Goal: Task Accomplishment & Management: Manage account settings

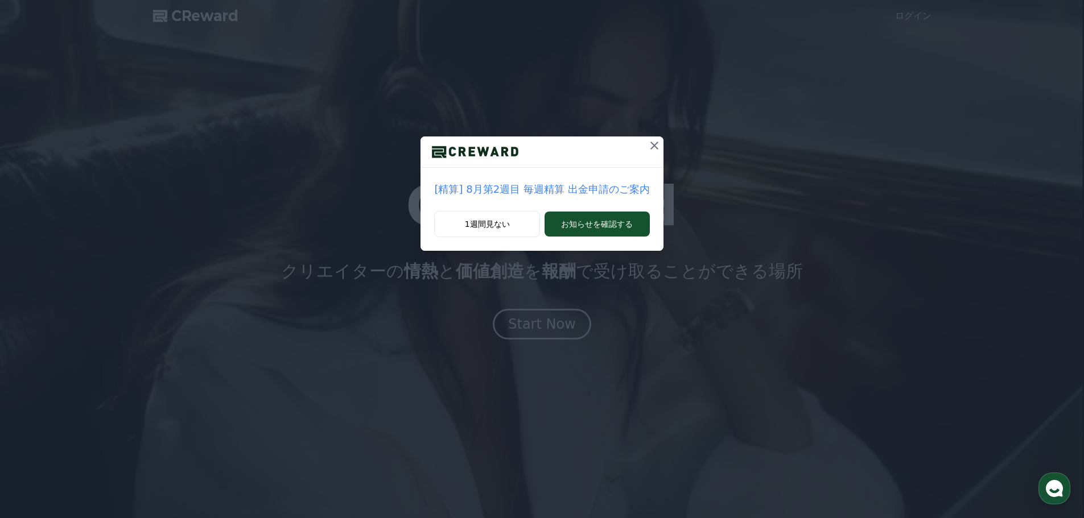
click at [602, 193] on p "[精算] 8月第2週目 毎週精算 出金申請のご案内" at bounding box center [541, 189] width 215 height 16
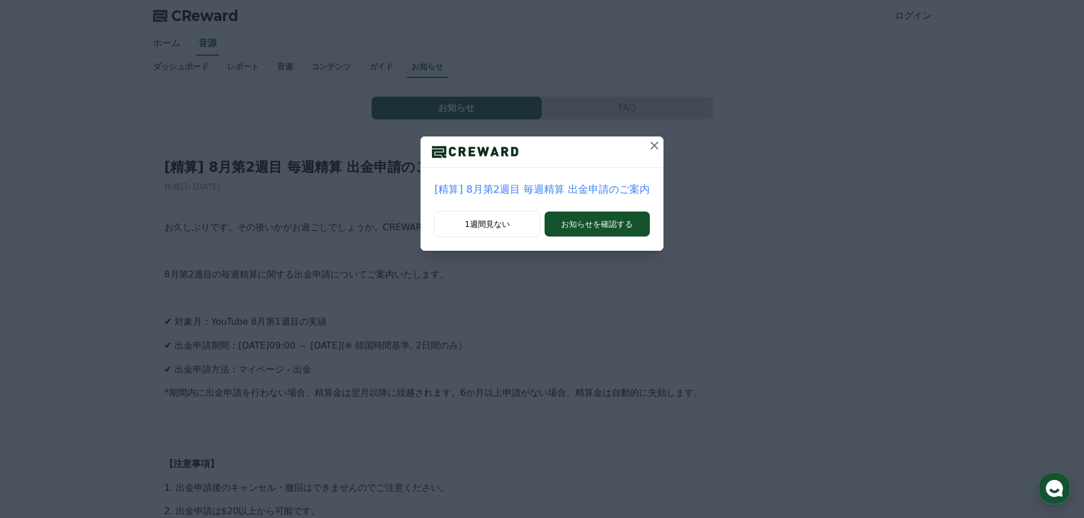
click at [647, 147] on icon at bounding box center [654, 146] width 14 height 14
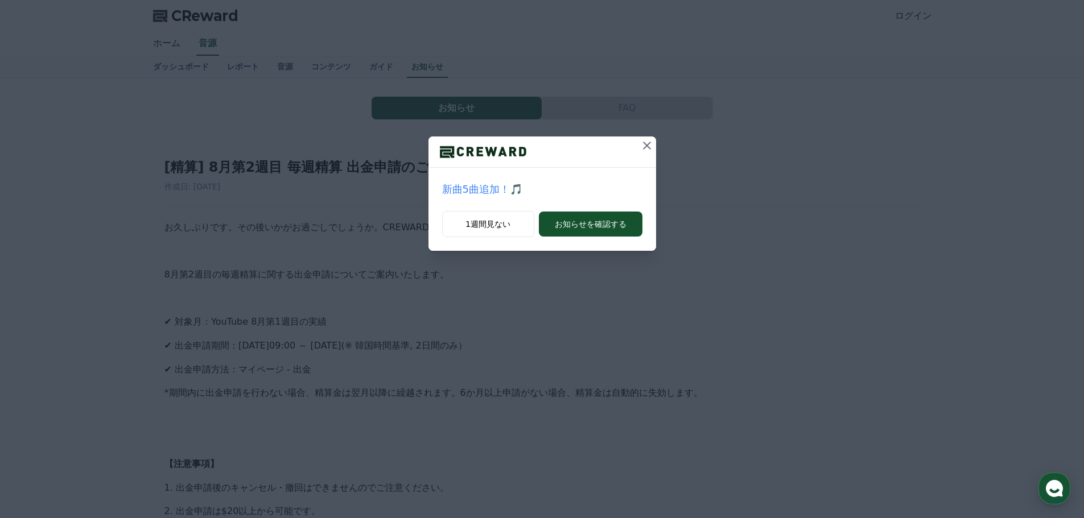
click at [646, 147] on icon at bounding box center [647, 146] width 14 height 14
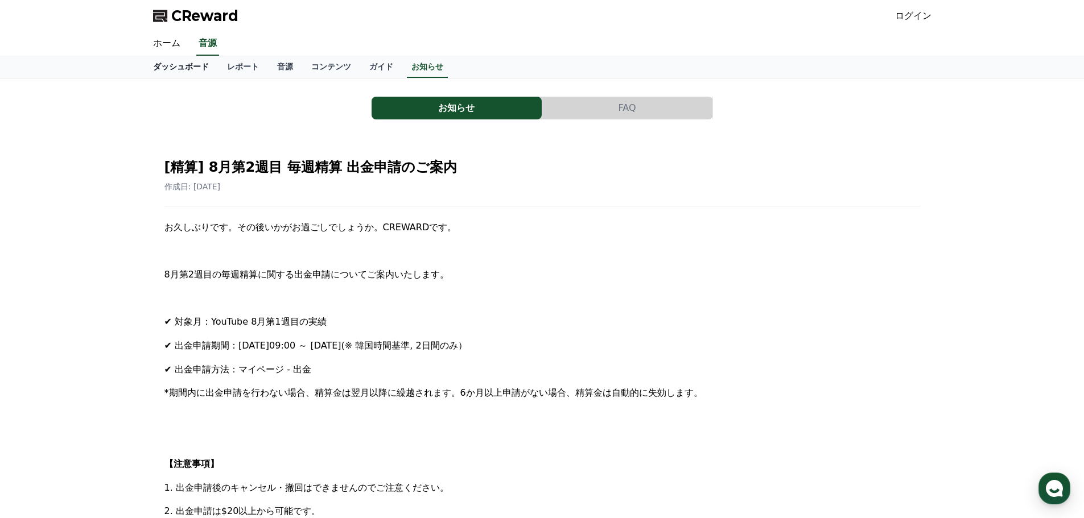
click at [179, 60] on link "ダッシュボード" at bounding box center [181, 67] width 74 height 22
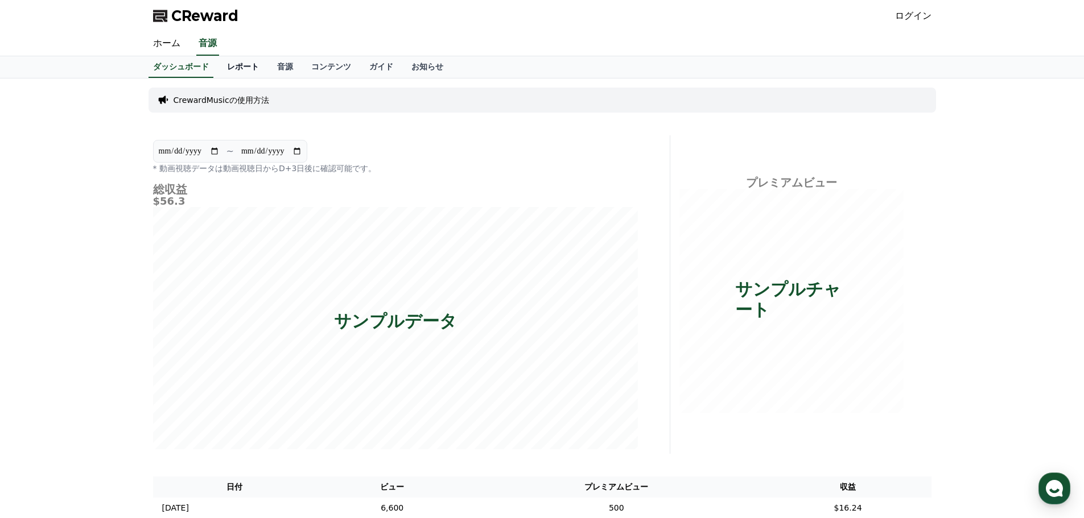
click at [227, 62] on link "レポート" at bounding box center [243, 67] width 50 height 22
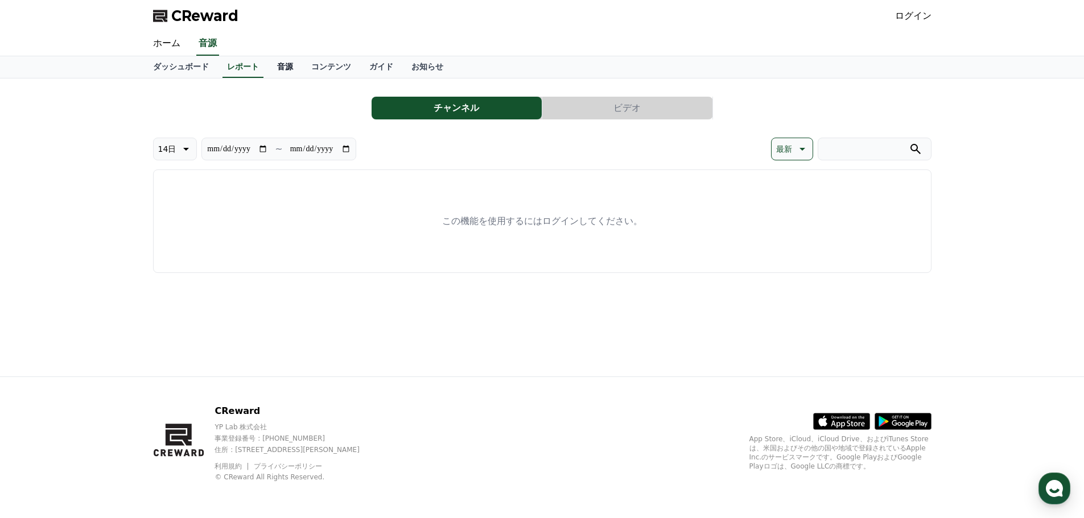
click at [273, 63] on link "音源" at bounding box center [285, 67] width 34 height 22
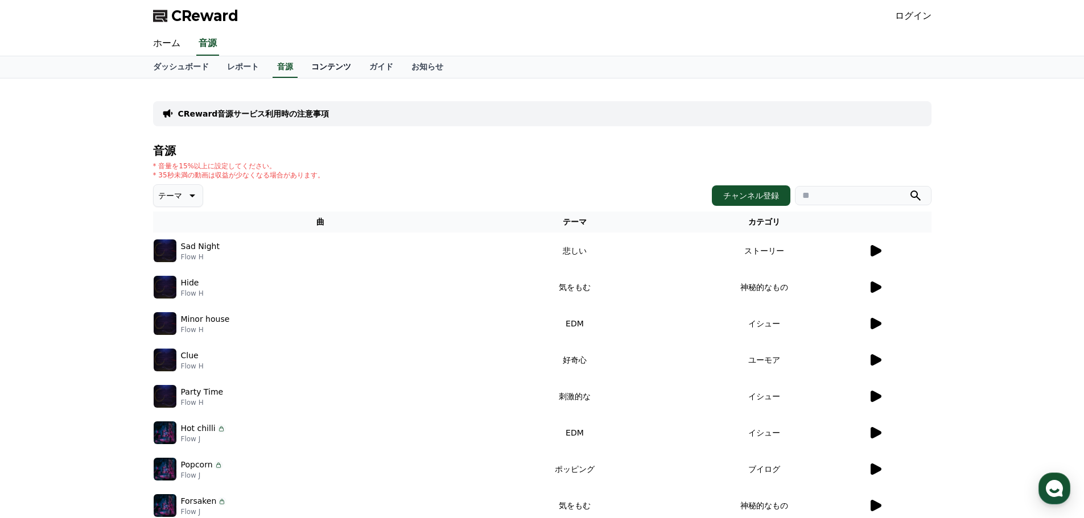
click at [306, 63] on link "コンテンツ" at bounding box center [331, 67] width 58 height 22
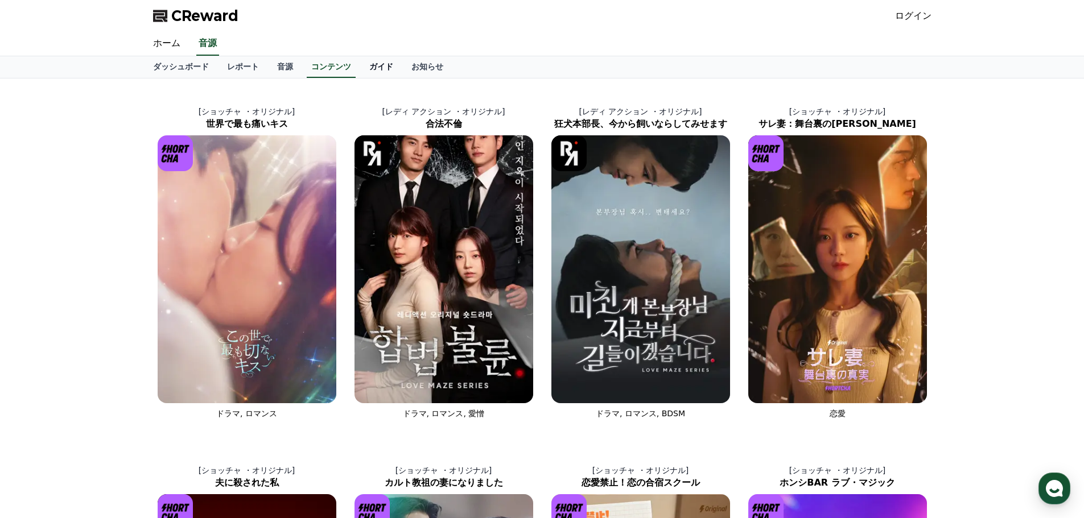
click at [360, 64] on link "ガイド" at bounding box center [381, 67] width 42 height 22
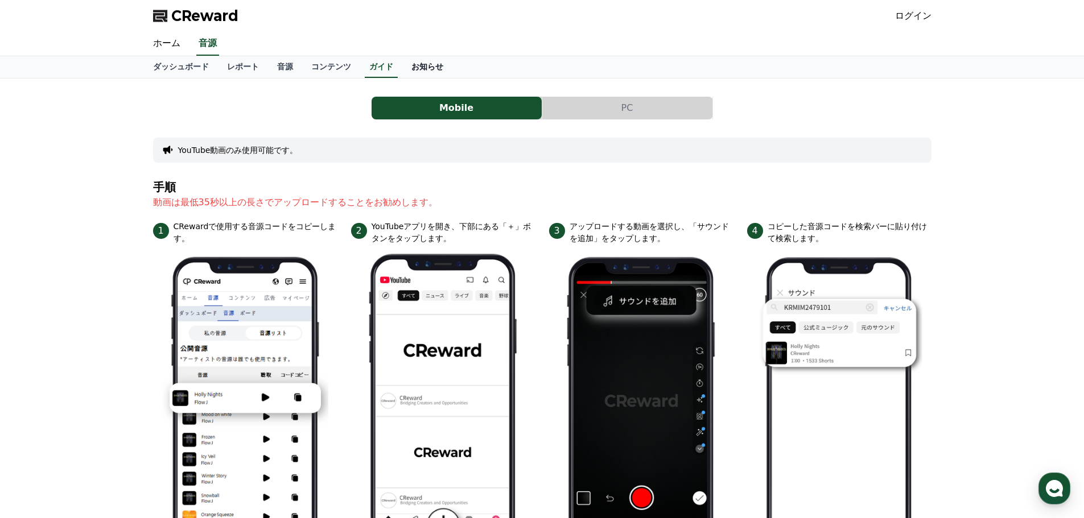
click at [402, 63] on link "お知らせ" at bounding box center [427, 67] width 50 height 22
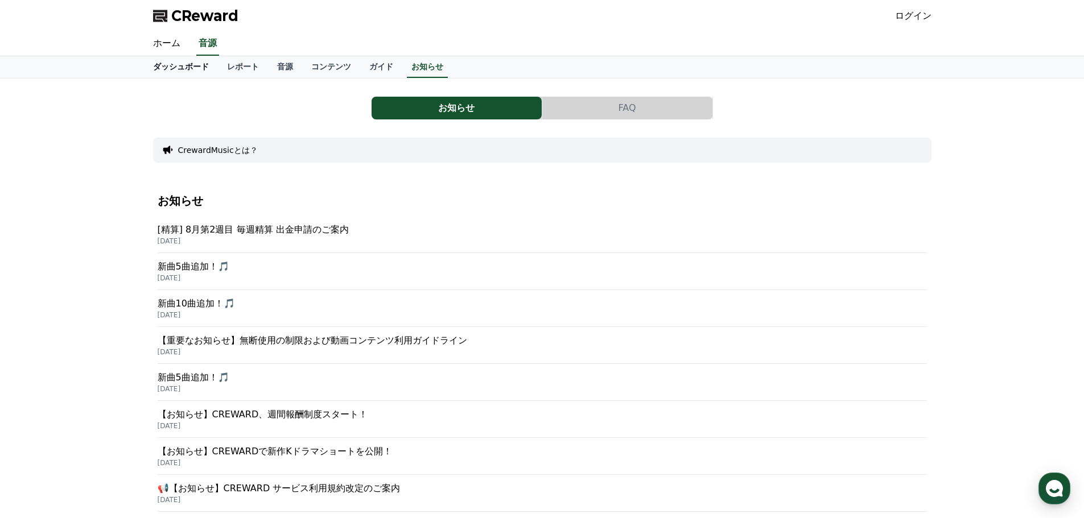
click at [180, 62] on link "ダッシュボード" at bounding box center [181, 67] width 74 height 22
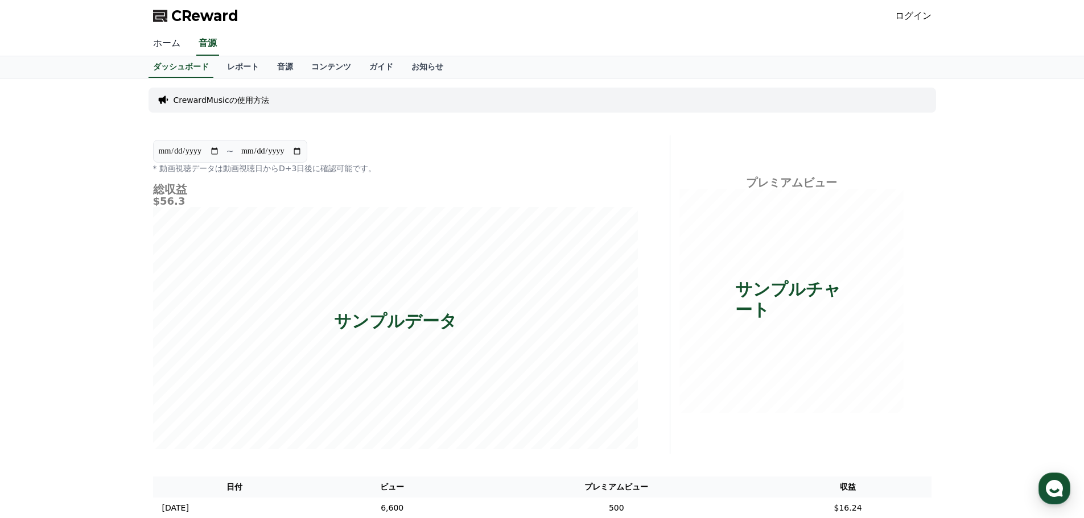
click at [168, 42] on link "ホーム" at bounding box center [167, 44] width 46 height 24
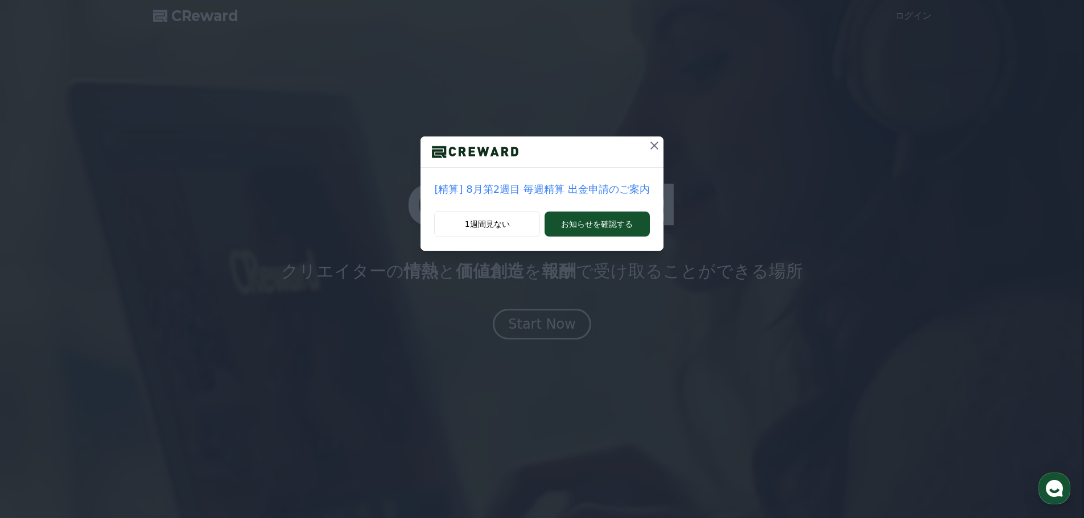
click at [650, 144] on icon at bounding box center [654, 146] width 8 height 8
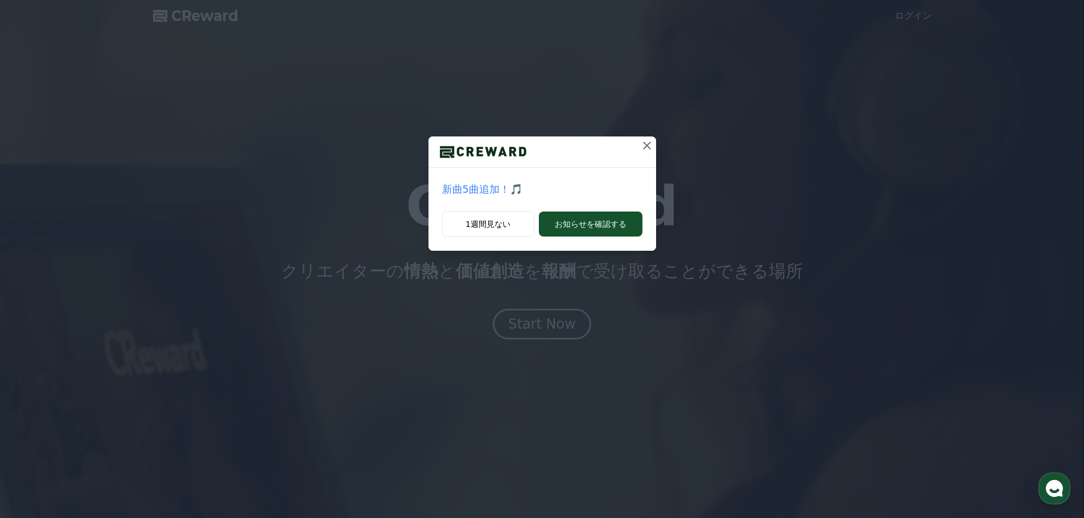
click at [648, 144] on icon at bounding box center [647, 146] width 8 height 8
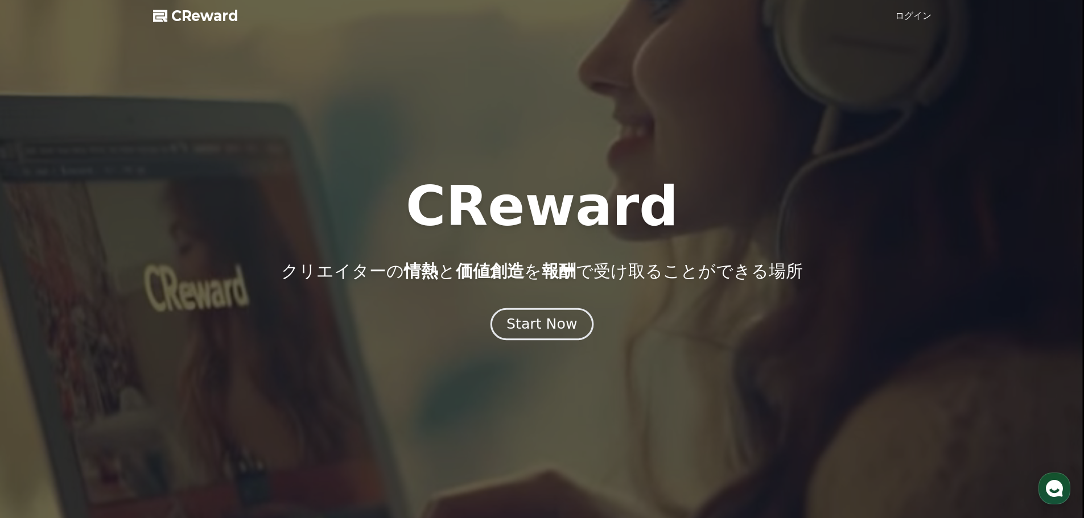
click at [555, 326] on div "Start Now" at bounding box center [541, 324] width 71 height 19
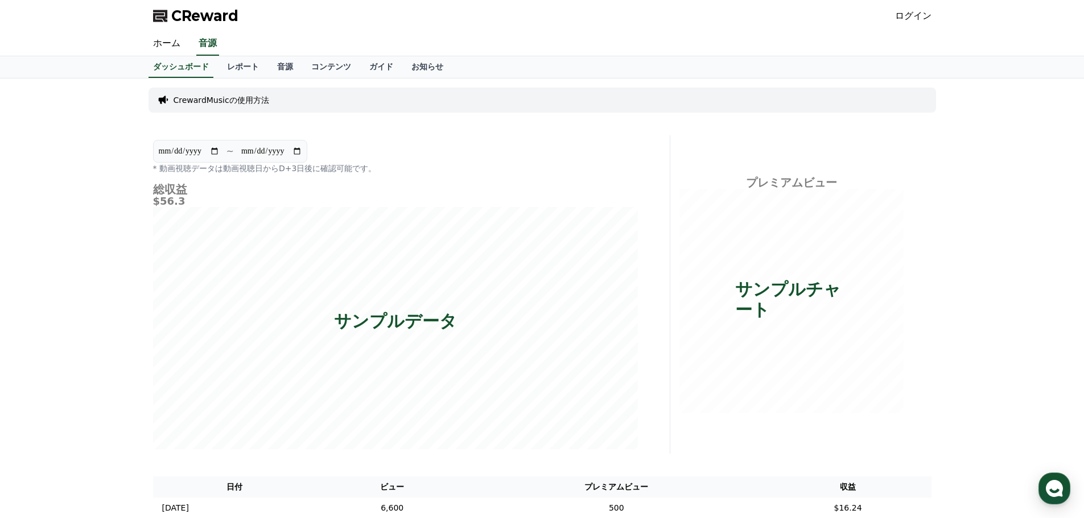
click at [908, 16] on link "ログイン" at bounding box center [913, 16] width 36 height 14
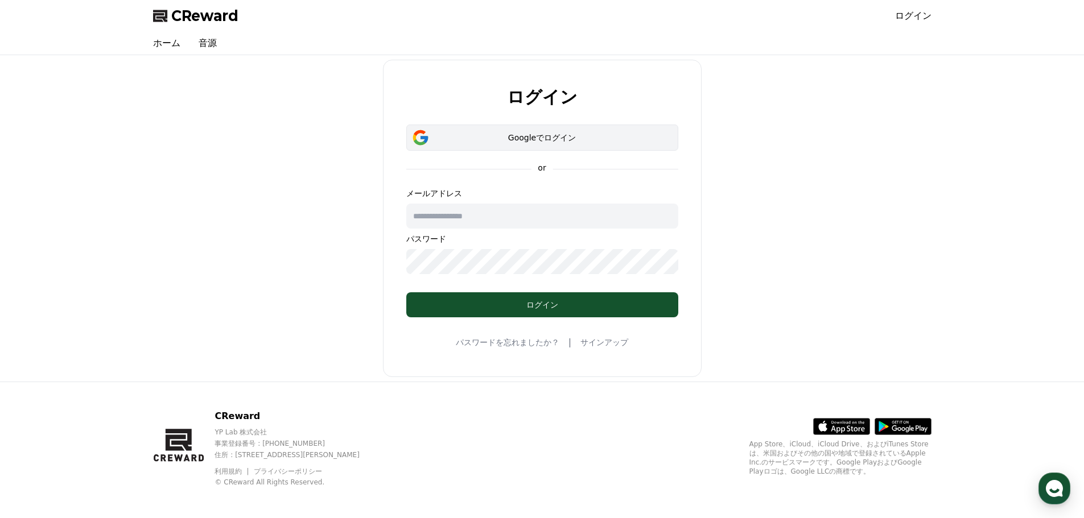
click at [534, 133] on div "Googleでログイン" at bounding box center [542, 137] width 239 height 11
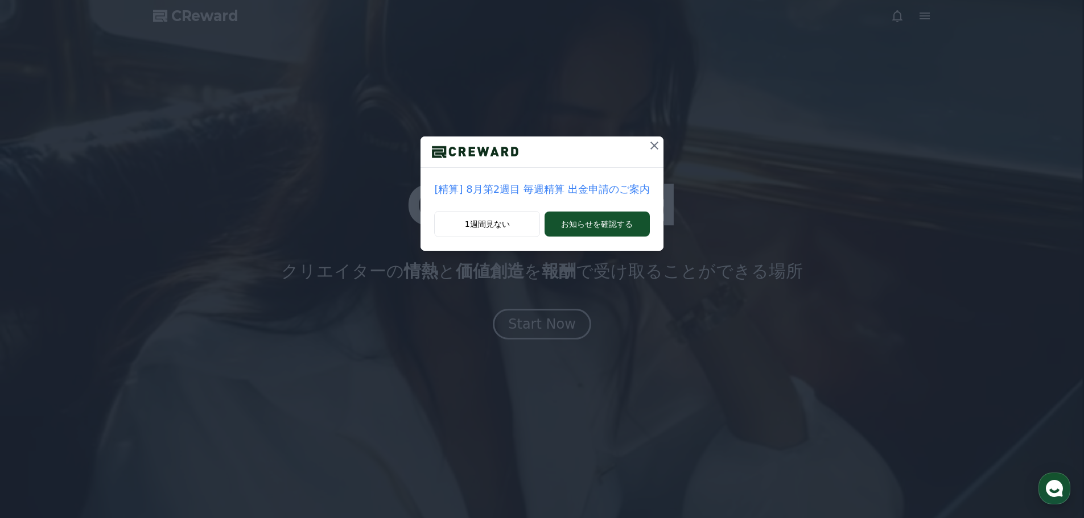
click at [652, 142] on icon at bounding box center [654, 146] width 8 height 8
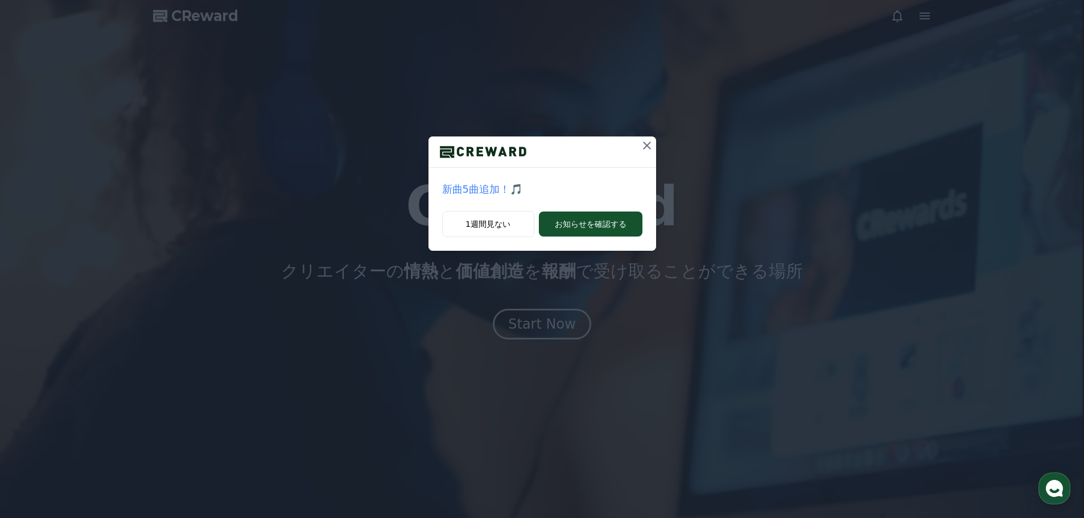
click at [649, 143] on icon at bounding box center [647, 146] width 8 height 8
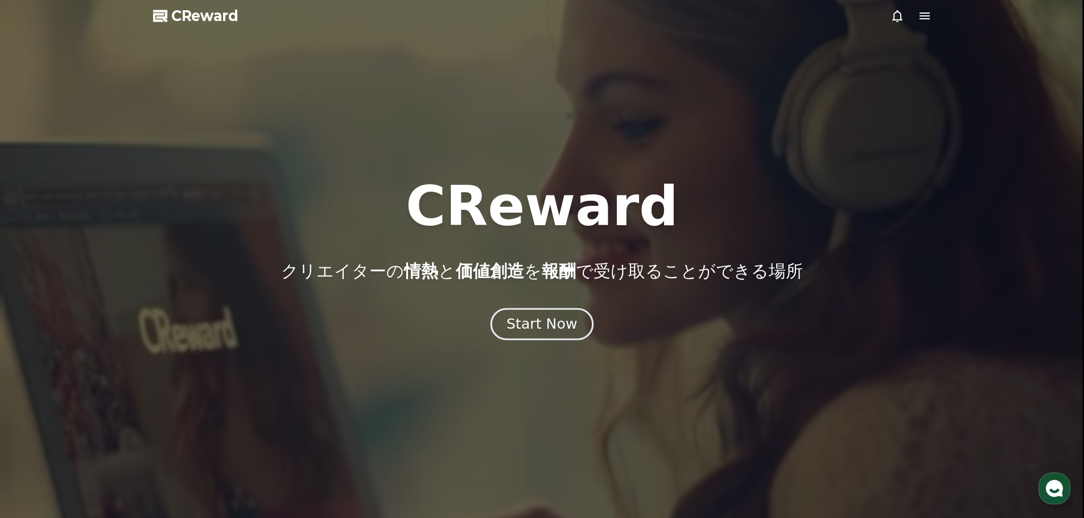
click at [551, 321] on div "Start Now" at bounding box center [541, 324] width 71 height 19
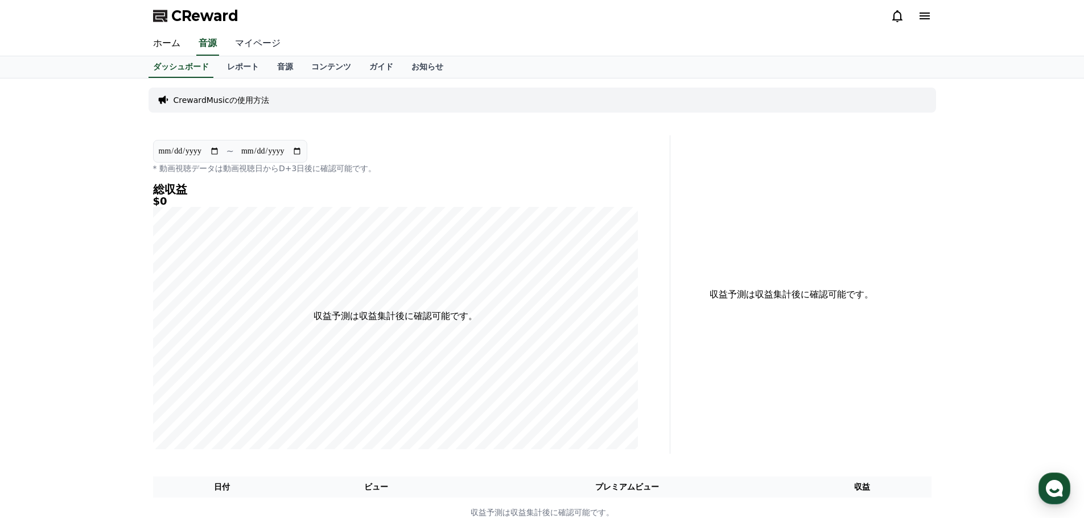
click at [241, 42] on link "マイページ" at bounding box center [258, 44] width 64 height 24
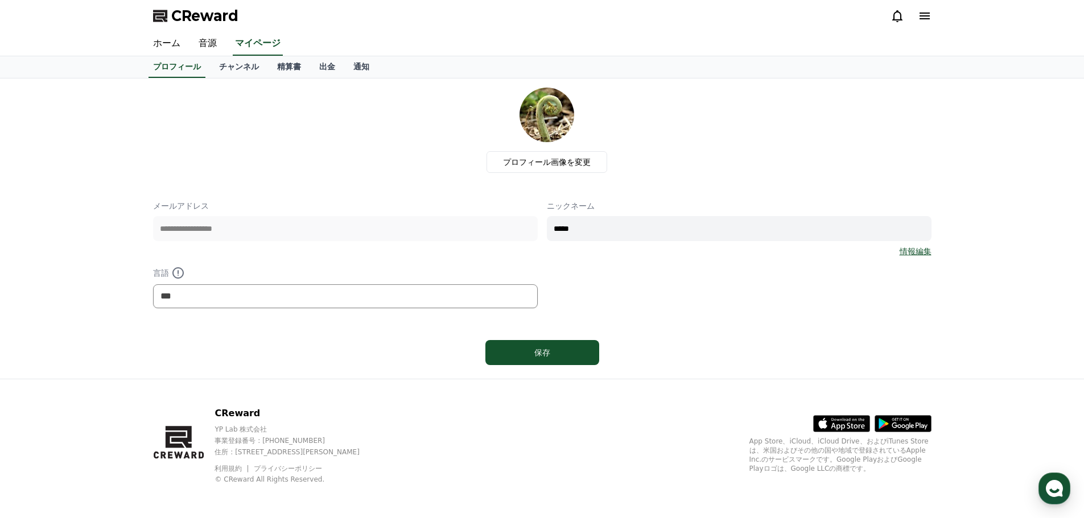
scroll to position [2, 0]
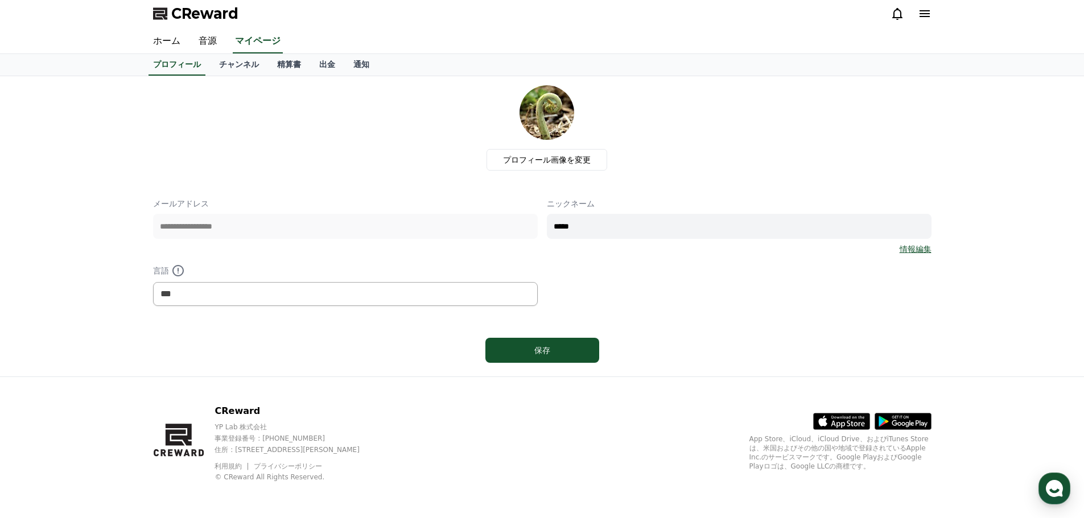
click at [924, 14] on icon at bounding box center [924, 13] width 10 height 7
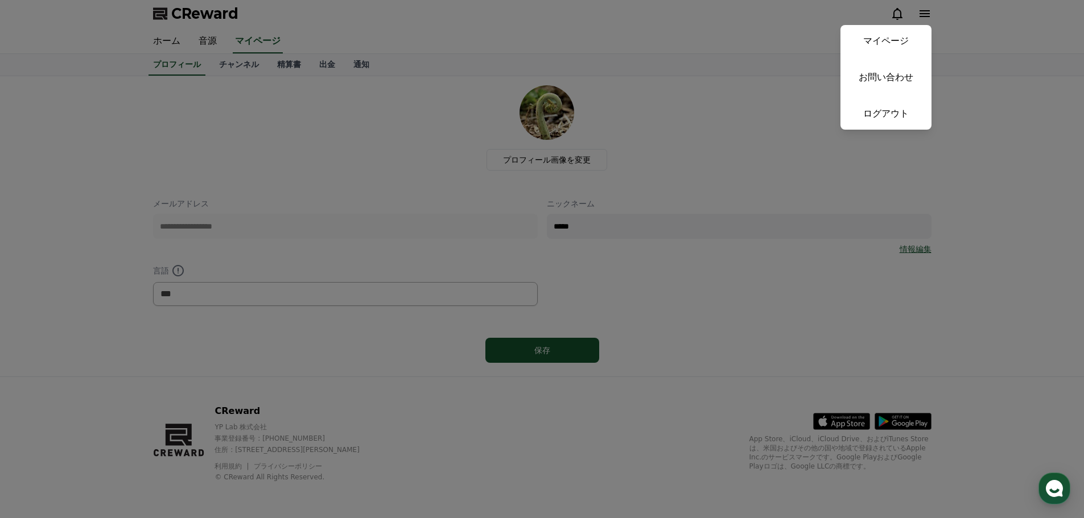
click at [796, 24] on button "close" at bounding box center [542, 259] width 1084 height 518
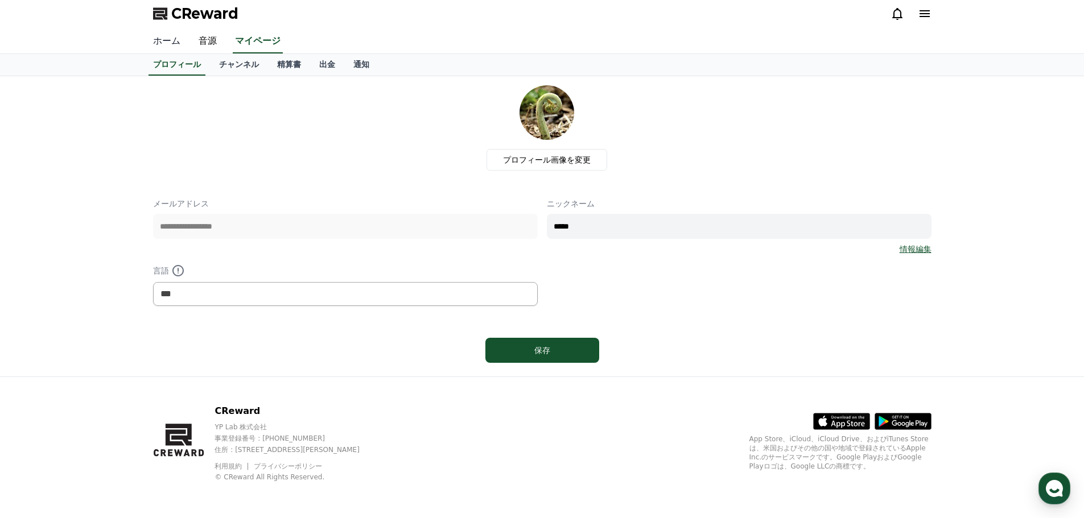
click at [164, 39] on link "ホーム" at bounding box center [167, 42] width 46 height 24
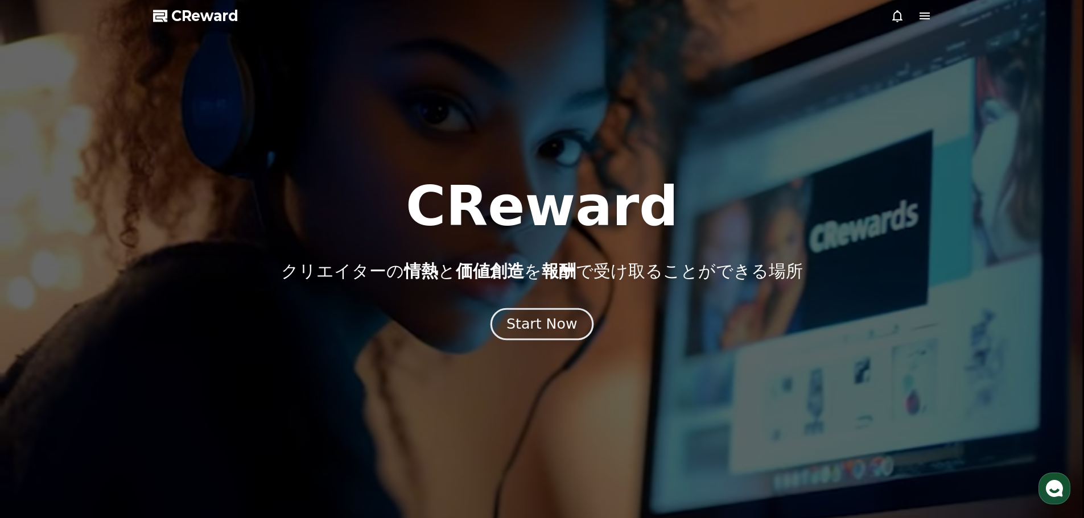
click at [551, 329] on div "Start Now" at bounding box center [541, 324] width 71 height 19
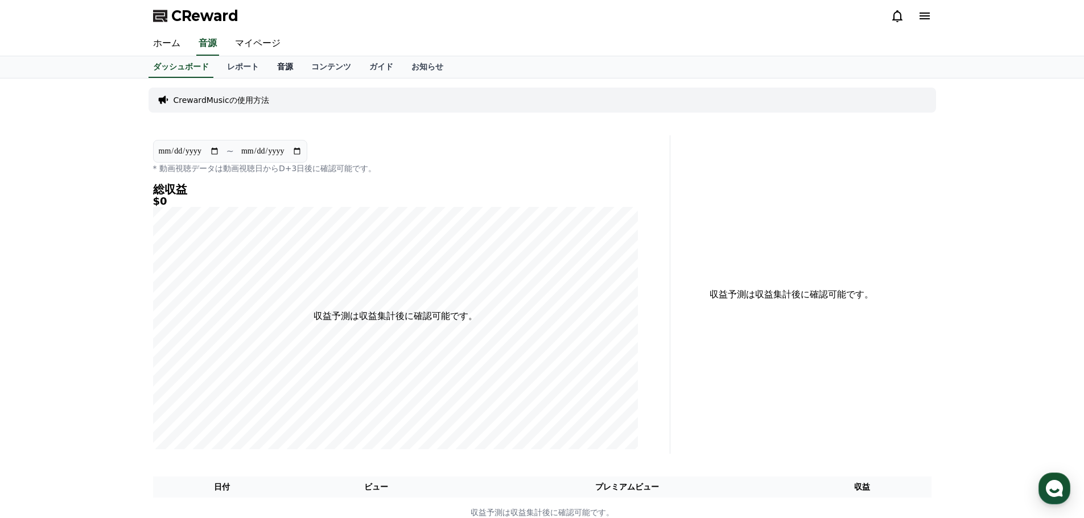
click at [268, 65] on link "音源" at bounding box center [285, 67] width 34 height 22
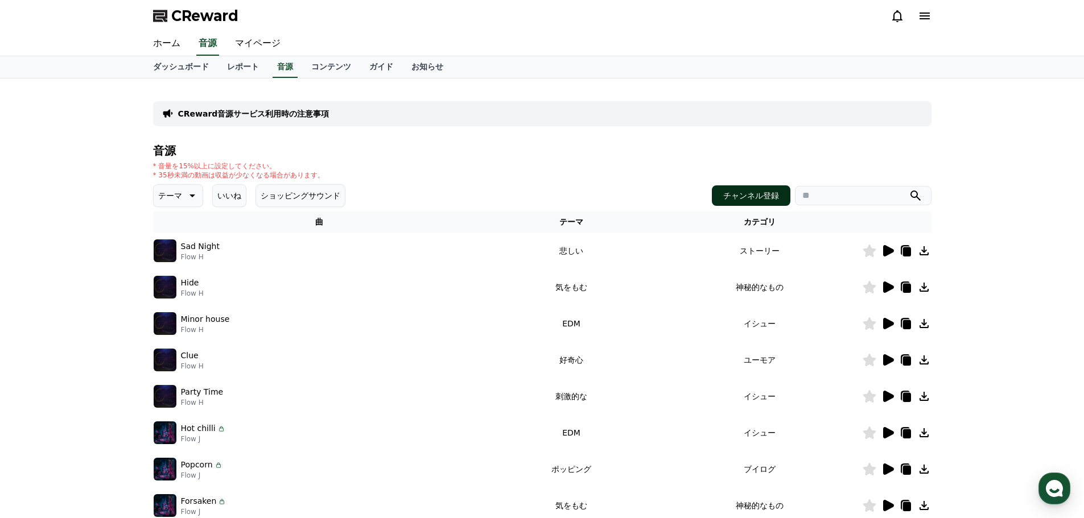
click at [749, 193] on button "チャンネル登録" at bounding box center [751, 195] width 78 height 20
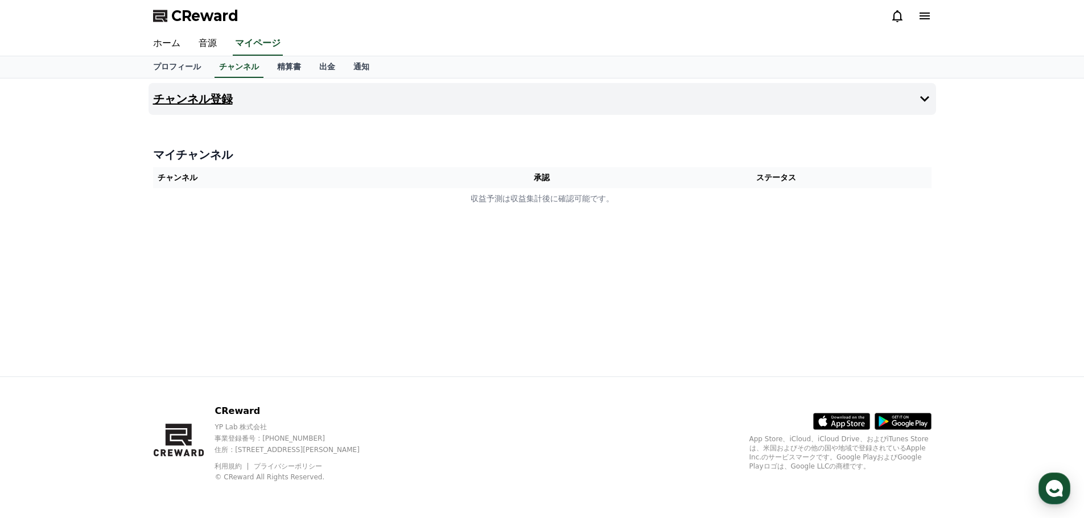
click at [912, 96] on button "チャンネル登録" at bounding box center [541, 99] width 787 height 32
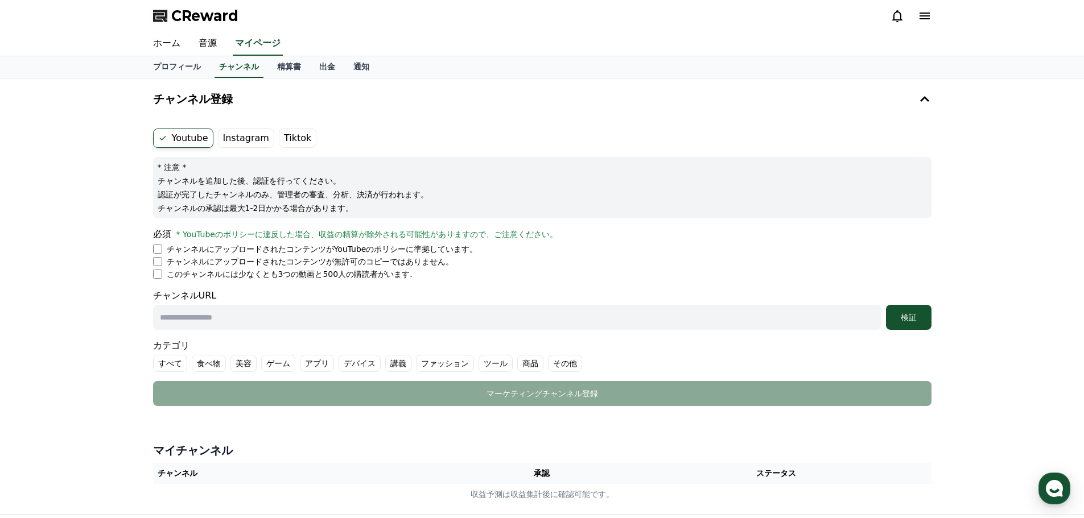
click at [218, 321] on input "text" at bounding box center [517, 317] width 728 height 25
click at [202, 316] on input "text" at bounding box center [517, 317] width 728 height 25
paste input "**********"
type input "**********"
click at [909, 320] on div "検証" at bounding box center [908, 317] width 36 height 11
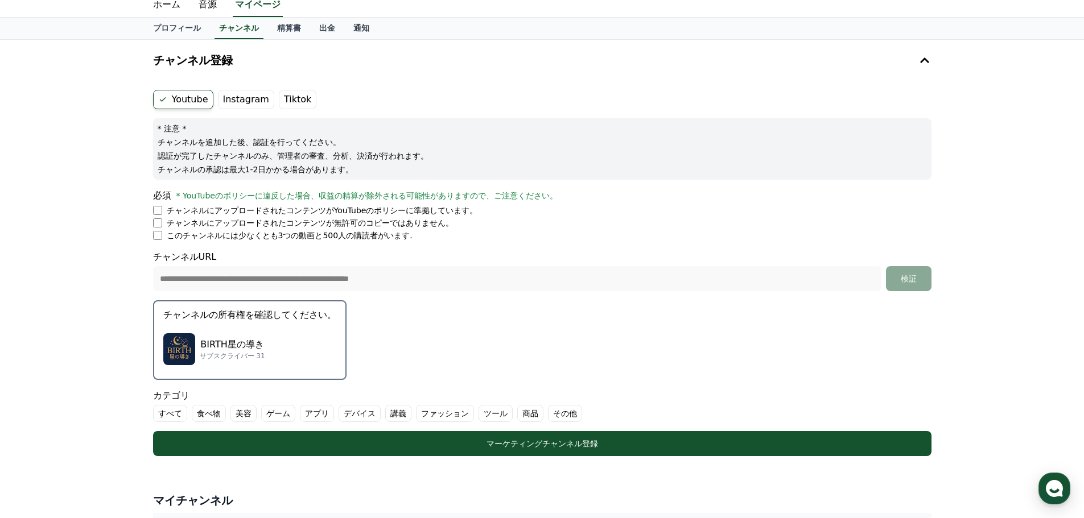
scroll to position [57, 0]
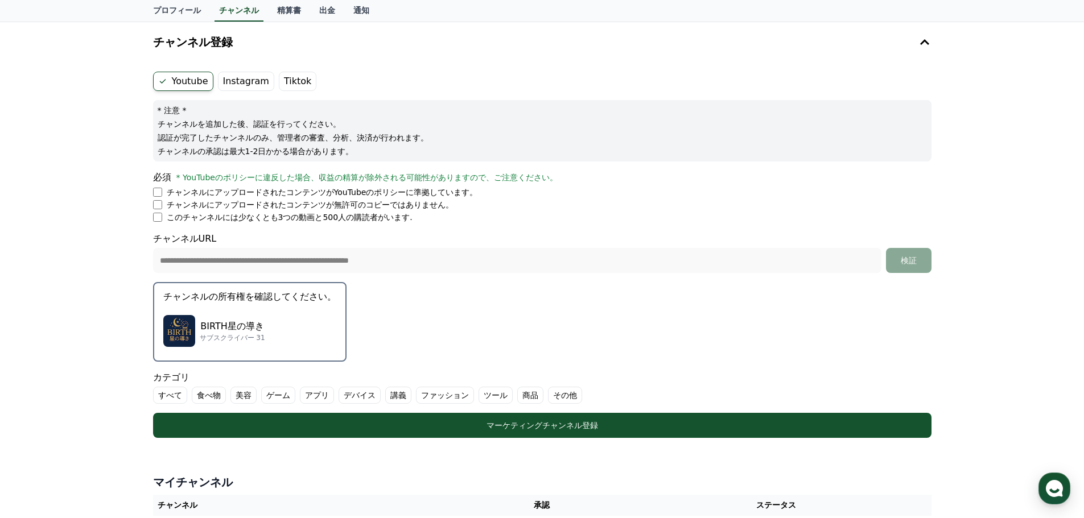
click at [218, 325] on p "BIRTH星の導き" at bounding box center [232, 327] width 65 height 14
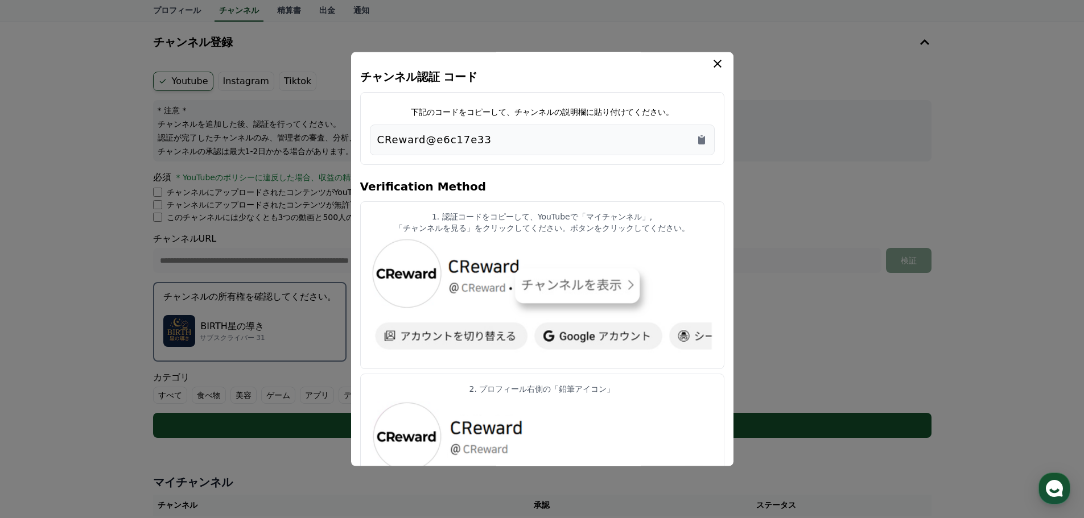
scroll to position [0, 0]
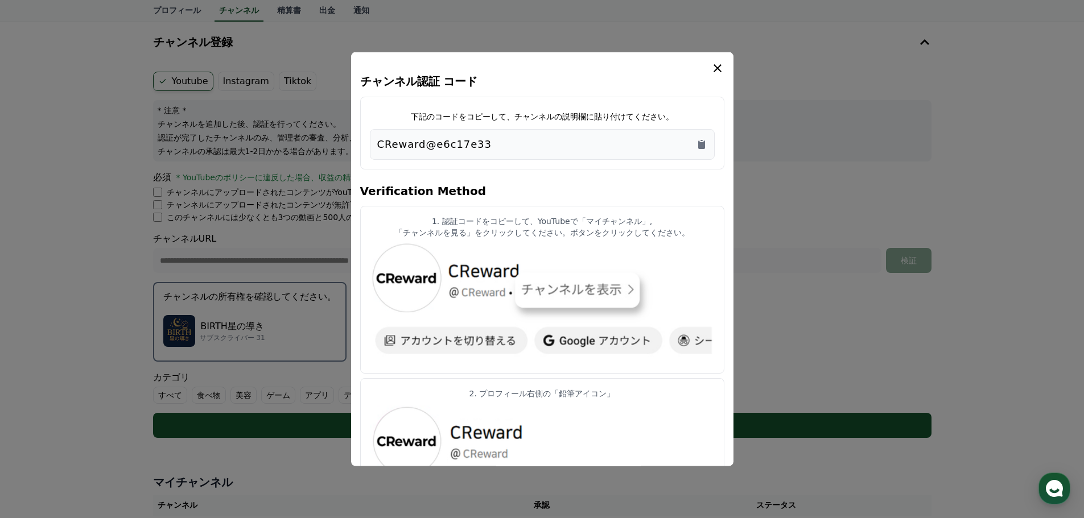
click at [718, 69] on icon "modal" at bounding box center [717, 68] width 8 height 8
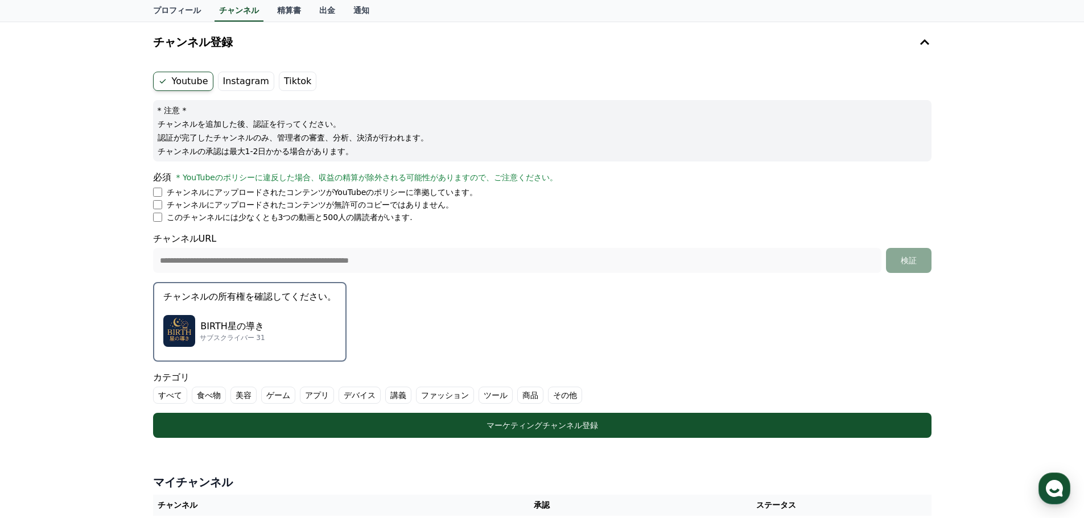
click at [160, 209] on li "チャンネルにアップロードされたコンテンツが無許可のコピーではありません。" at bounding box center [542, 204] width 778 height 11
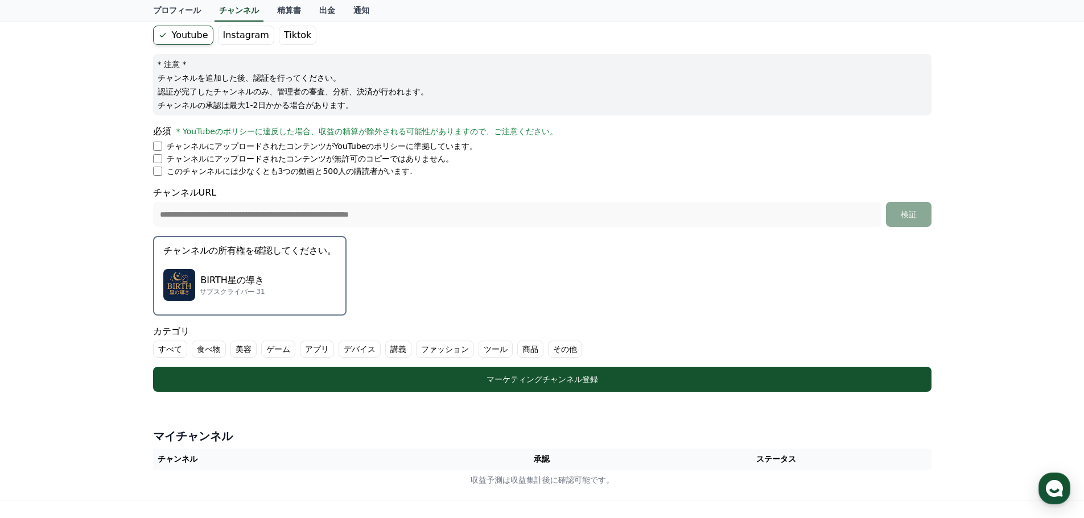
scroll to position [56, 0]
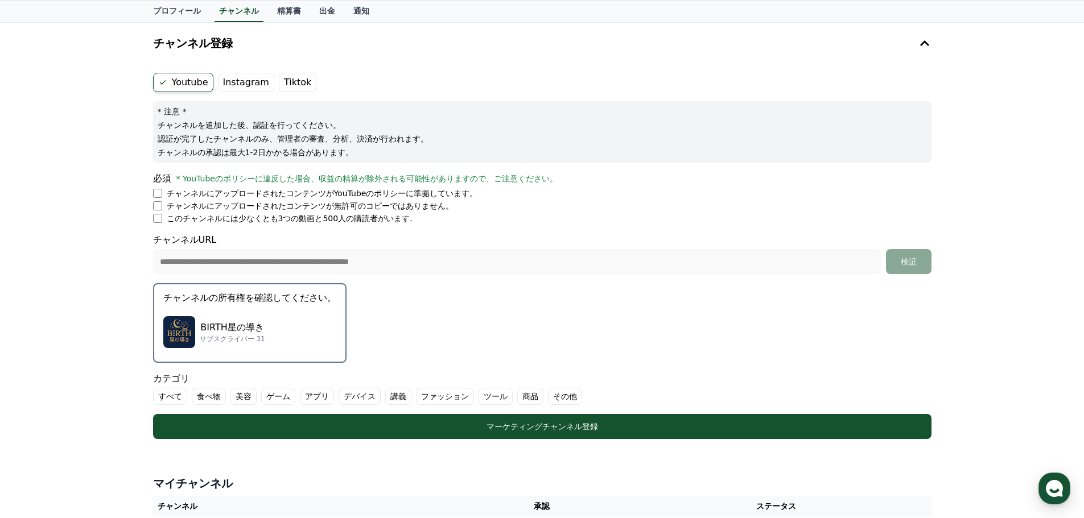
click at [237, 328] on p "BIRTH星の導き" at bounding box center [232, 328] width 65 height 14
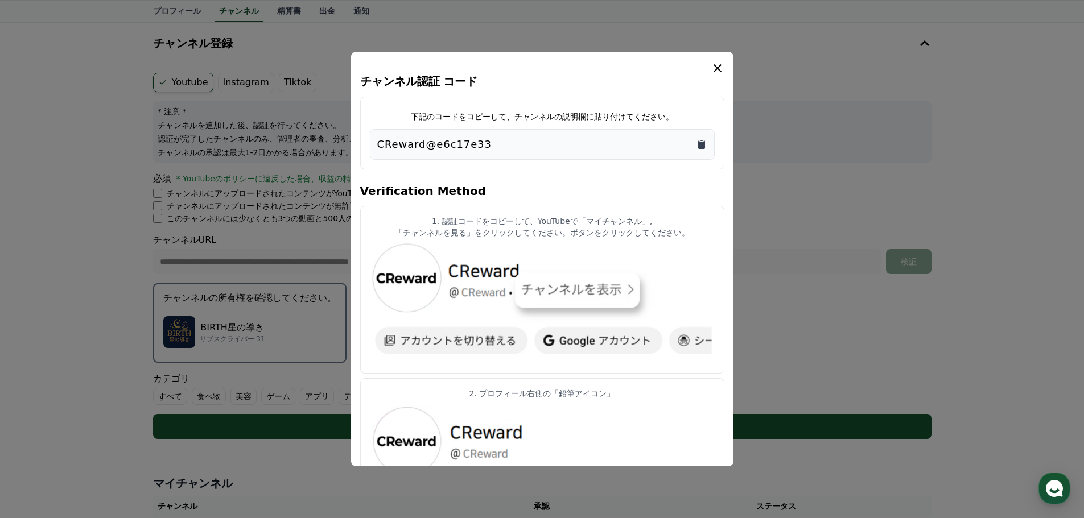
click at [704, 140] on icon "Copy to clipboard" at bounding box center [701, 143] width 11 height 11
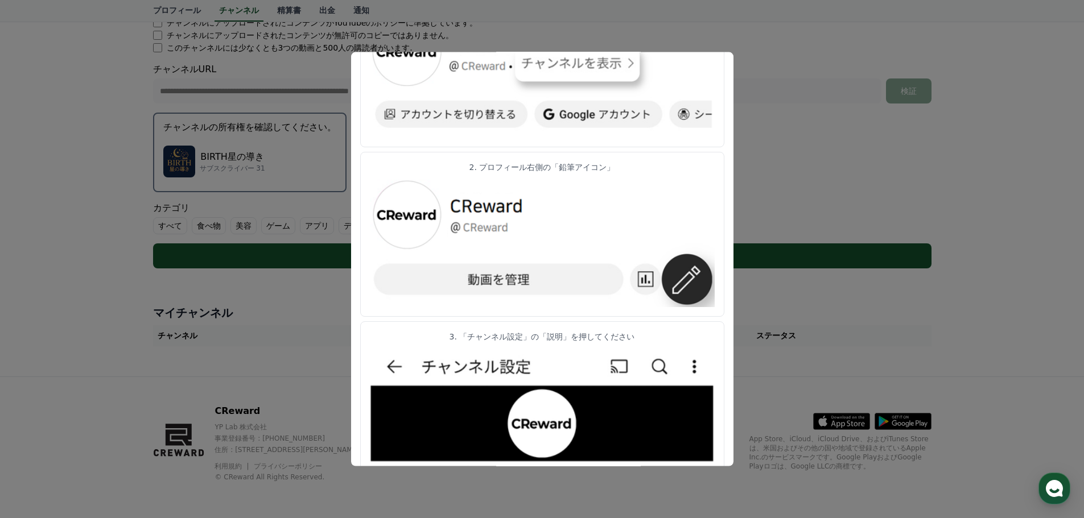
scroll to position [0, 0]
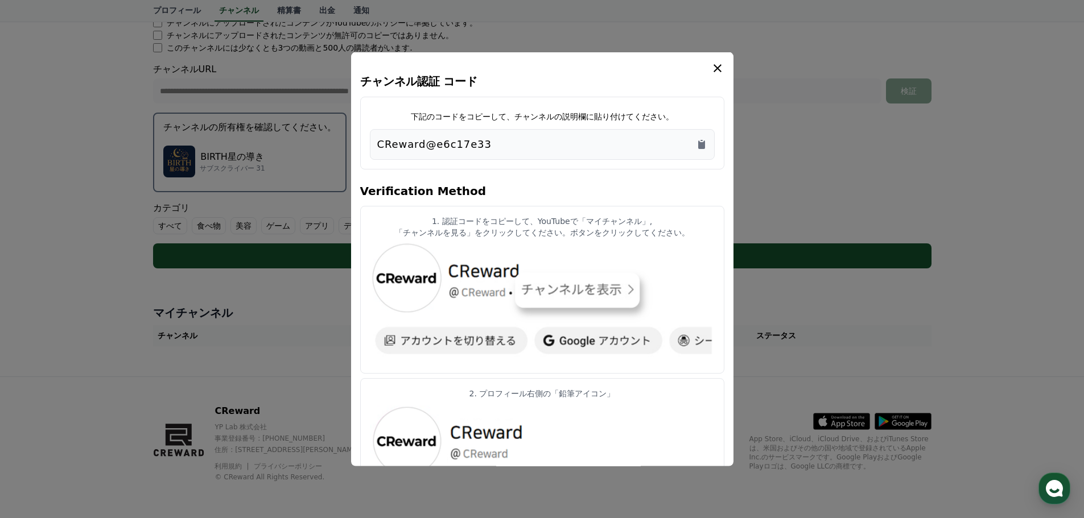
click at [723, 68] on icon "modal" at bounding box center [717, 68] width 14 height 14
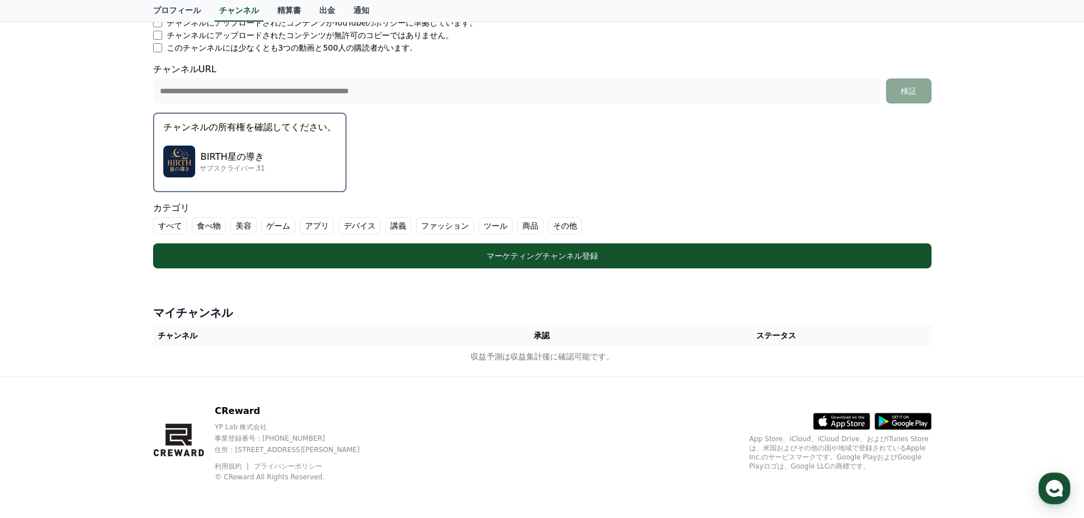
click at [219, 152] on p "BIRTH星の導き" at bounding box center [232, 157] width 65 height 14
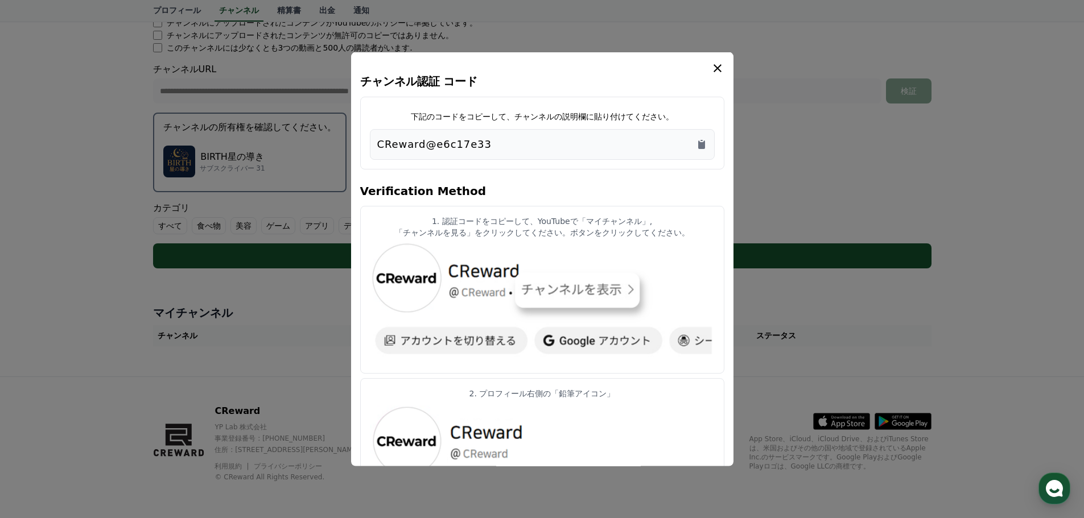
click at [724, 60] on div "チャンネル認証 コード 下記のコードをコピーして、チャンネルの説明欄に貼り付けてください。 CReward@e6c17e33 Verification Met…" at bounding box center [542, 259] width 382 height 415
click at [720, 71] on icon "modal" at bounding box center [717, 68] width 8 height 8
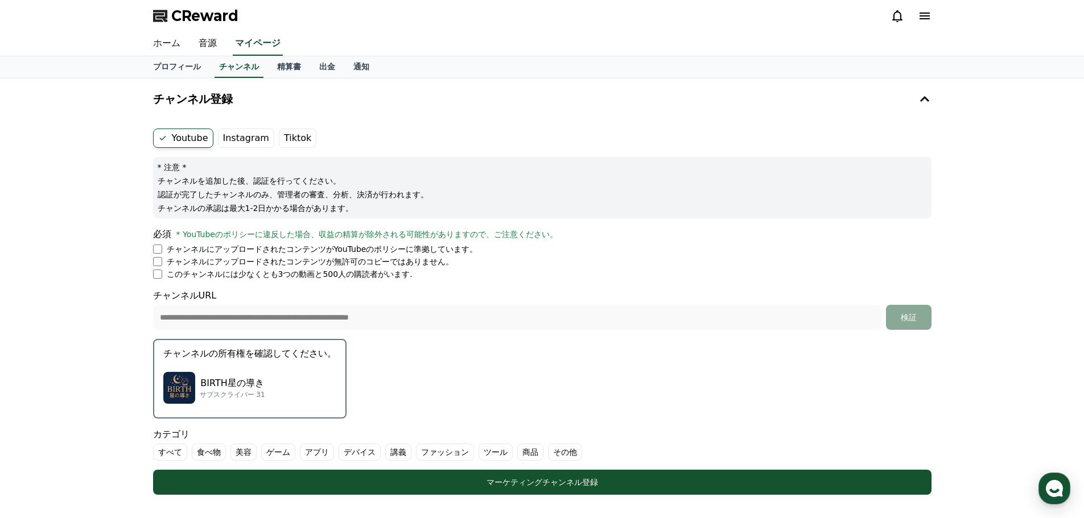
click at [155, 38] on link "ホーム" at bounding box center [167, 44] width 46 height 24
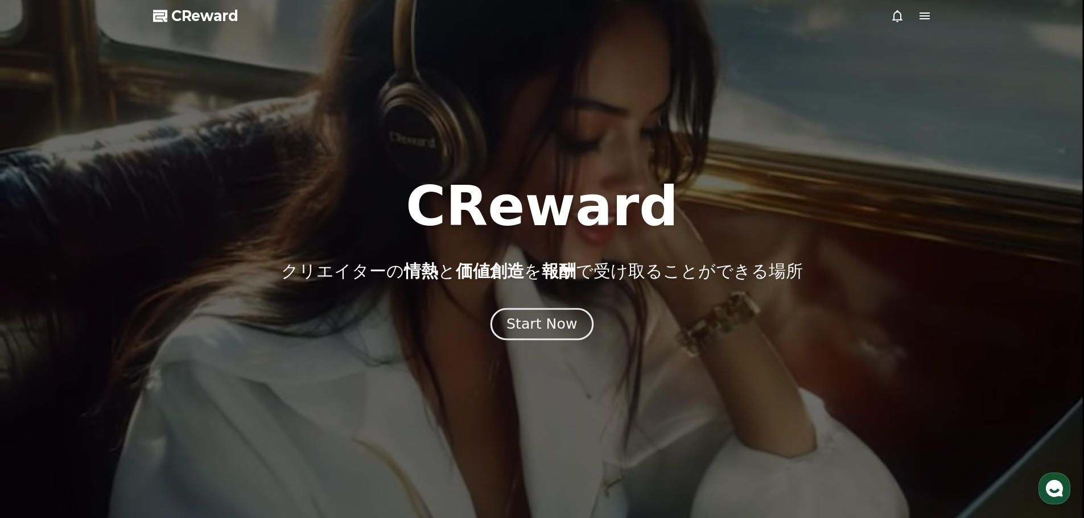
click at [528, 316] on div "Start Now" at bounding box center [541, 324] width 71 height 19
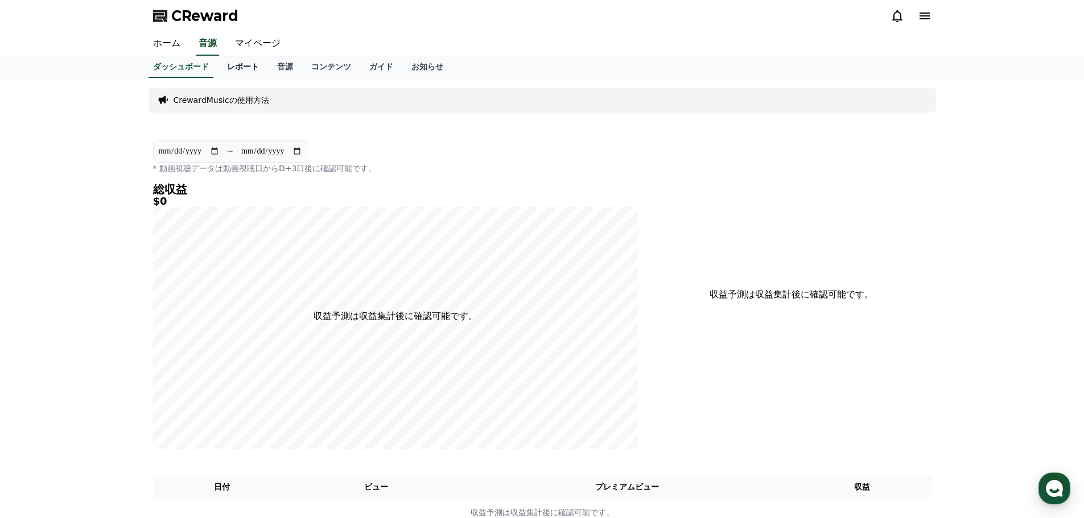
click at [226, 73] on link "レポート" at bounding box center [243, 67] width 50 height 22
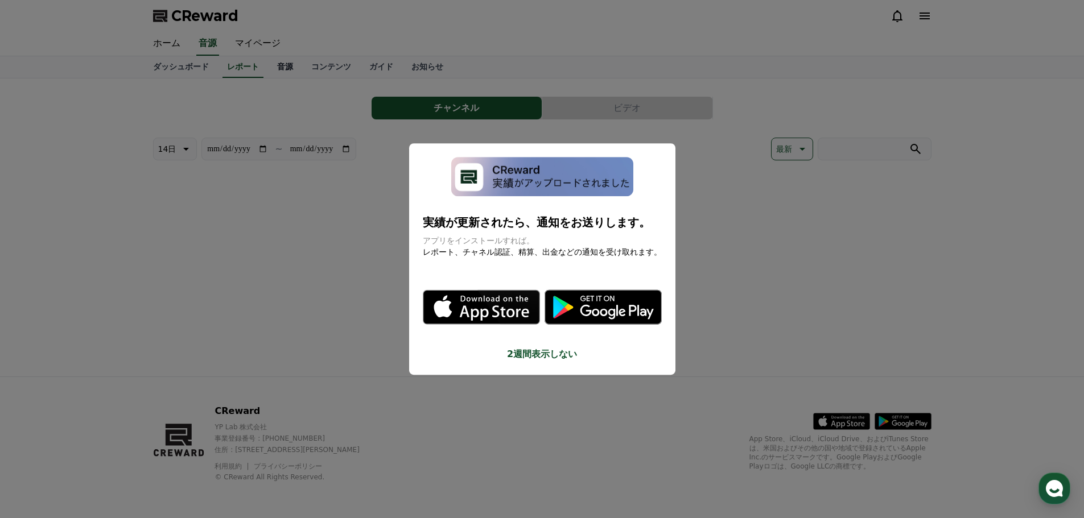
click at [261, 71] on button "close modal" at bounding box center [542, 259] width 1084 height 518
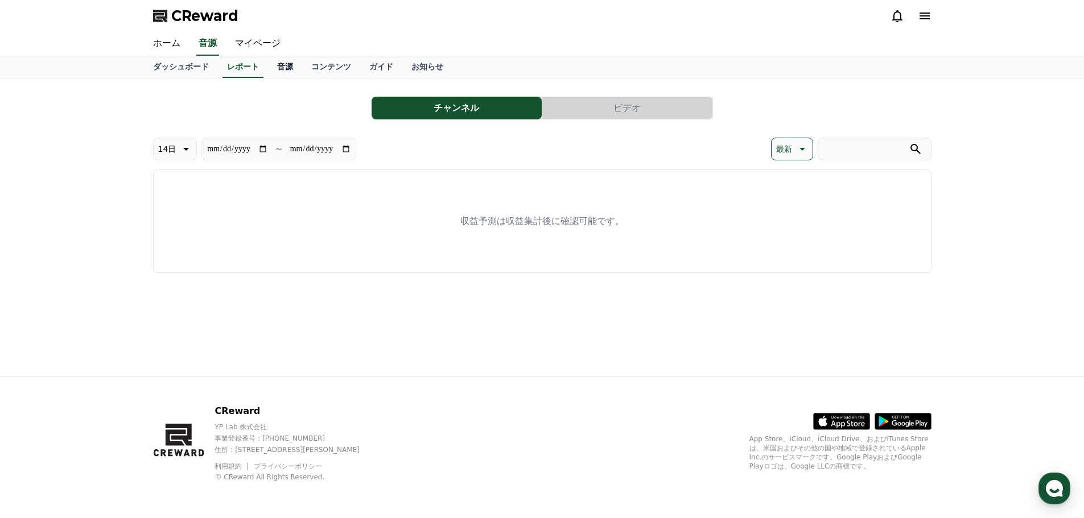
click at [271, 71] on link "音源" at bounding box center [285, 67] width 34 height 22
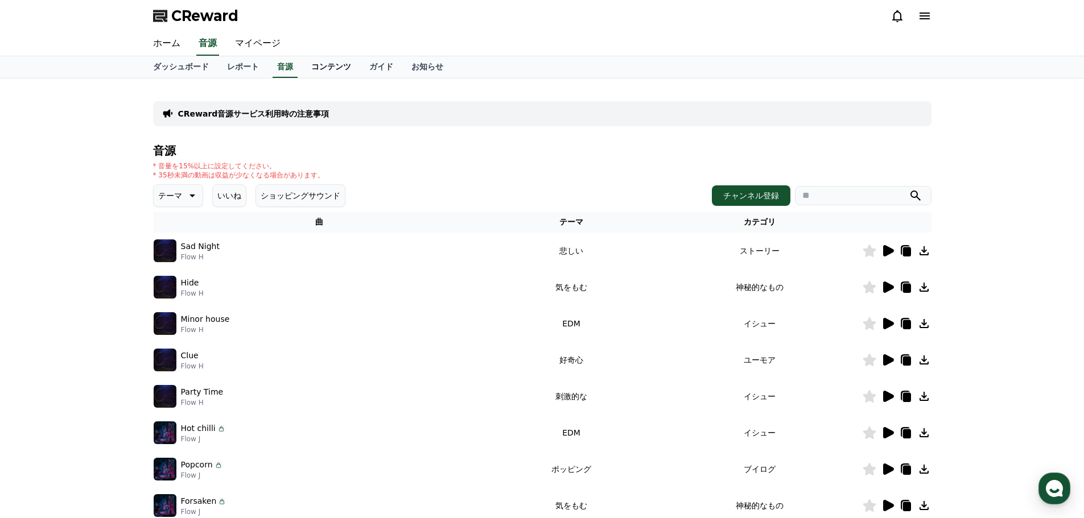
click at [302, 68] on link "コンテンツ" at bounding box center [331, 67] width 58 height 22
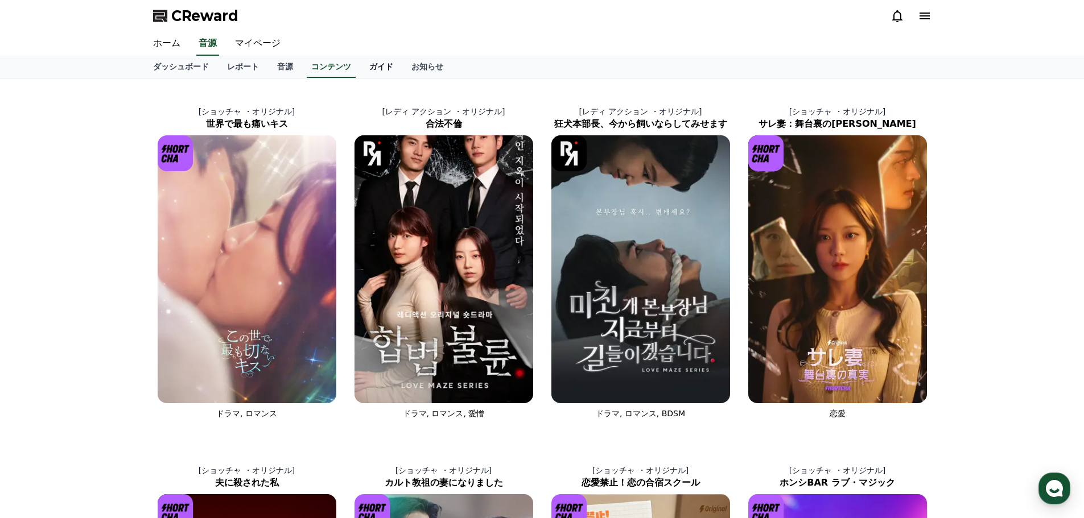
click at [360, 68] on link "ガイド" at bounding box center [381, 67] width 42 height 22
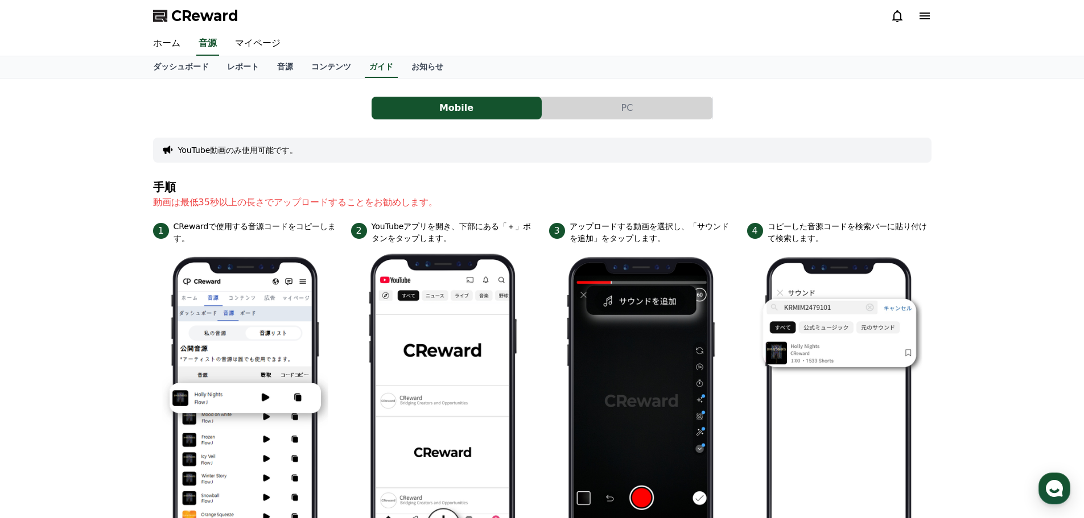
click at [621, 115] on button "PC" at bounding box center [627, 108] width 170 height 23
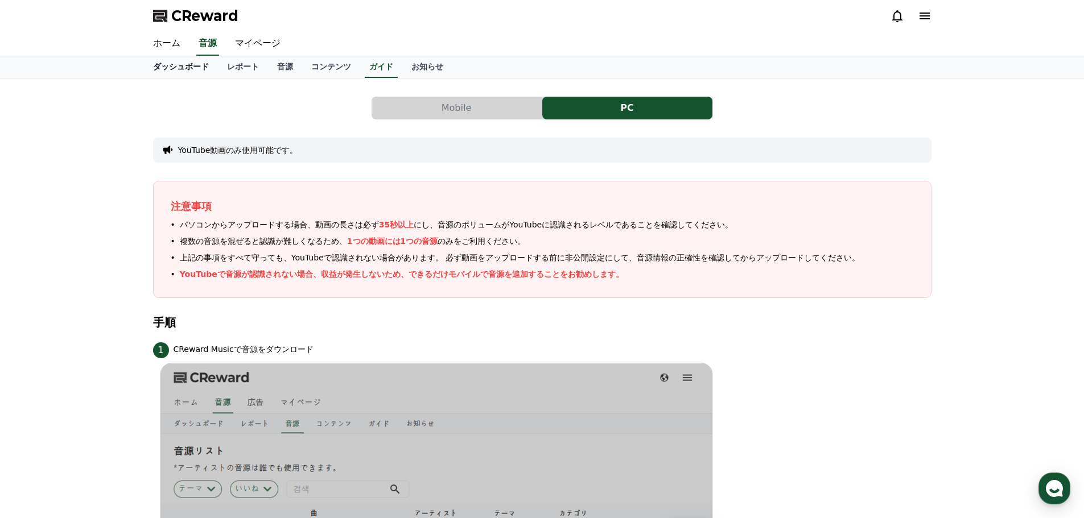
click at [178, 63] on link "ダッシュボード" at bounding box center [181, 67] width 74 height 22
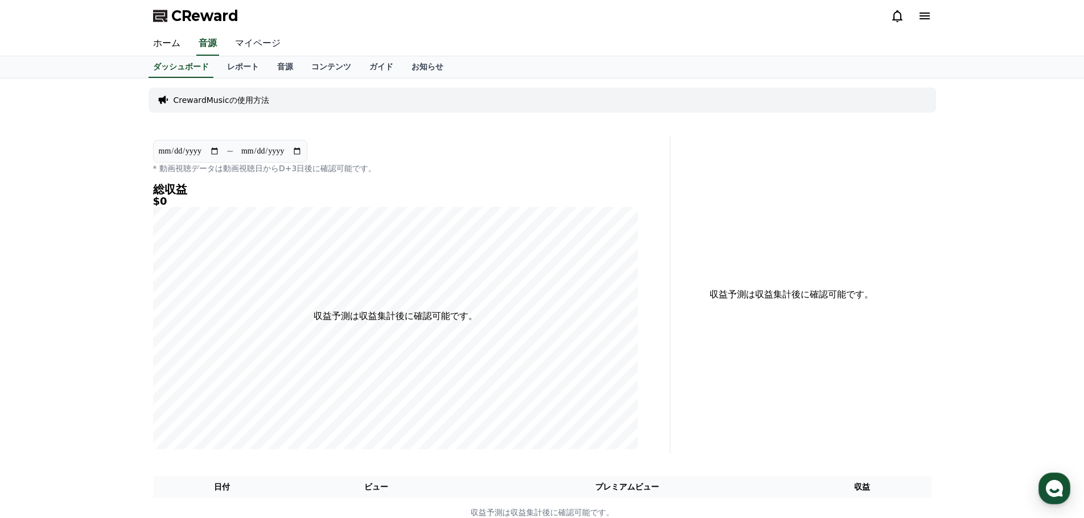
click at [252, 52] on link "マイページ" at bounding box center [258, 44] width 64 height 24
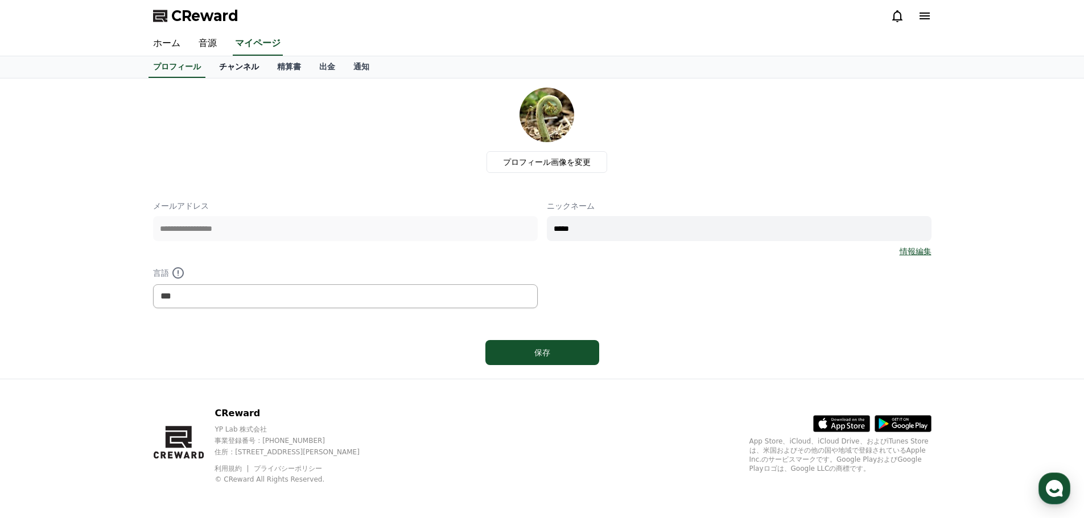
click at [218, 63] on link "チャンネル" at bounding box center [239, 67] width 58 height 22
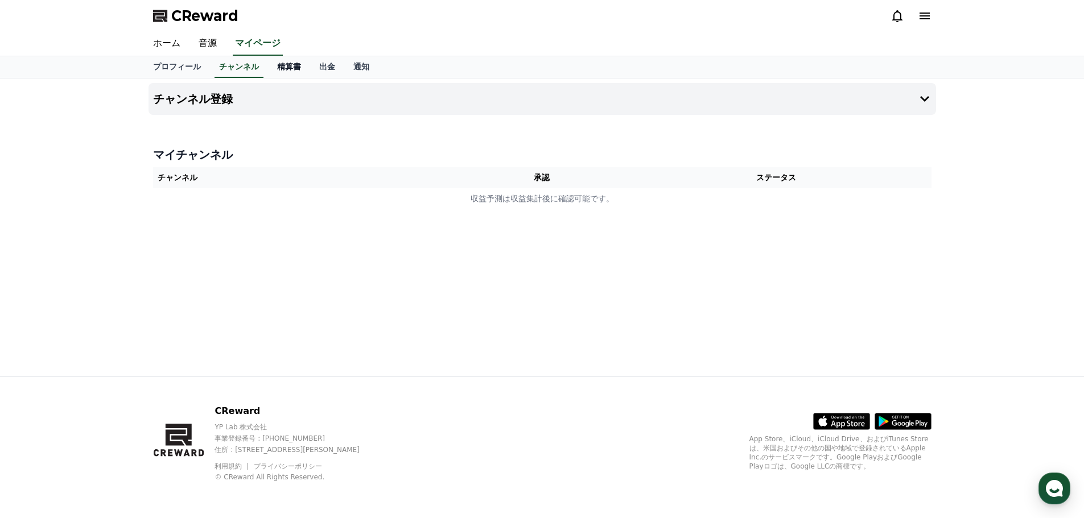
click at [268, 64] on link "精算書" at bounding box center [289, 67] width 42 height 22
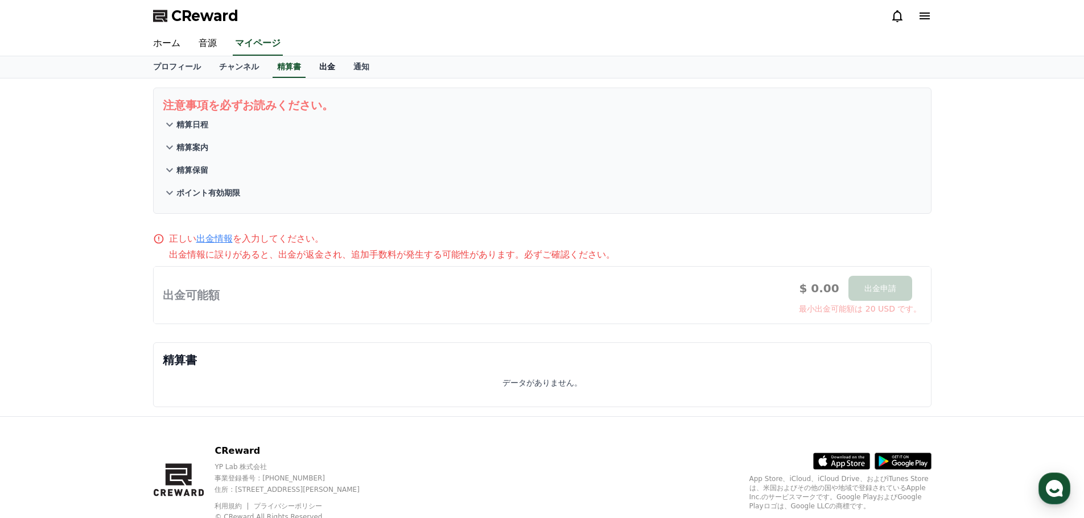
click at [310, 64] on link "出金" at bounding box center [327, 67] width 34 height 22
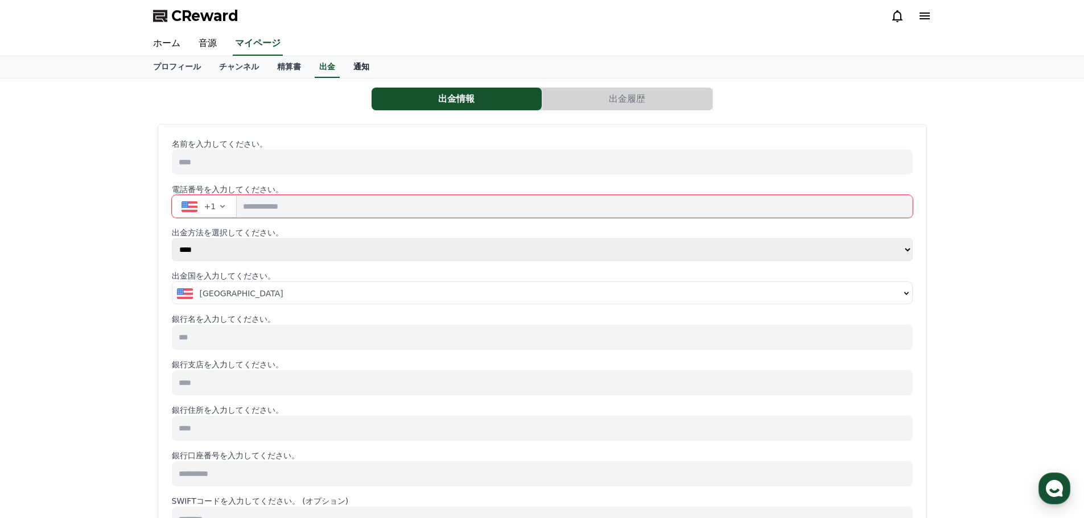
click at [344, 65] on link "通知" at bounding box center [361, 67] width 34 height 22
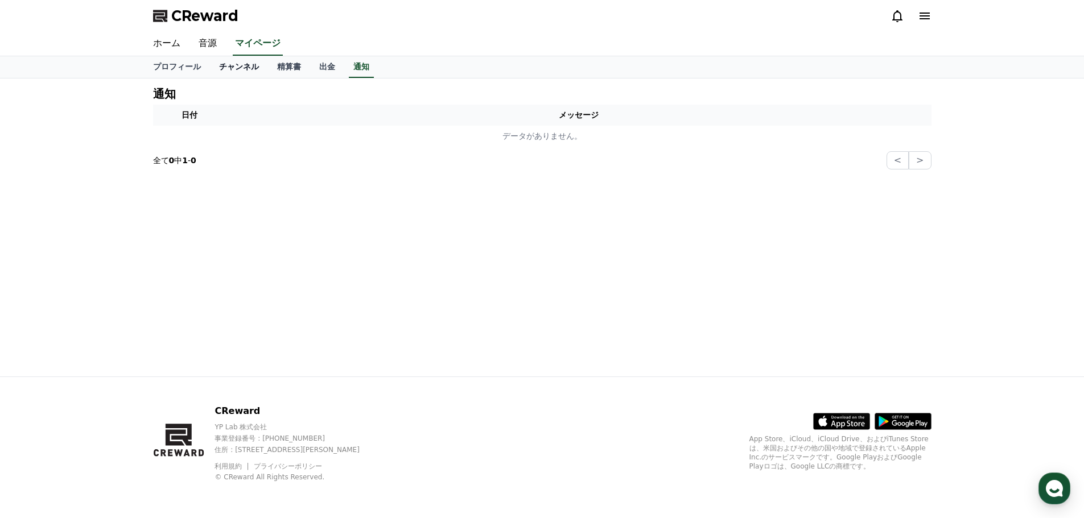
click at [217, 68] on link "チャンネル" at bounding box center [239, 67] width 58 height 22
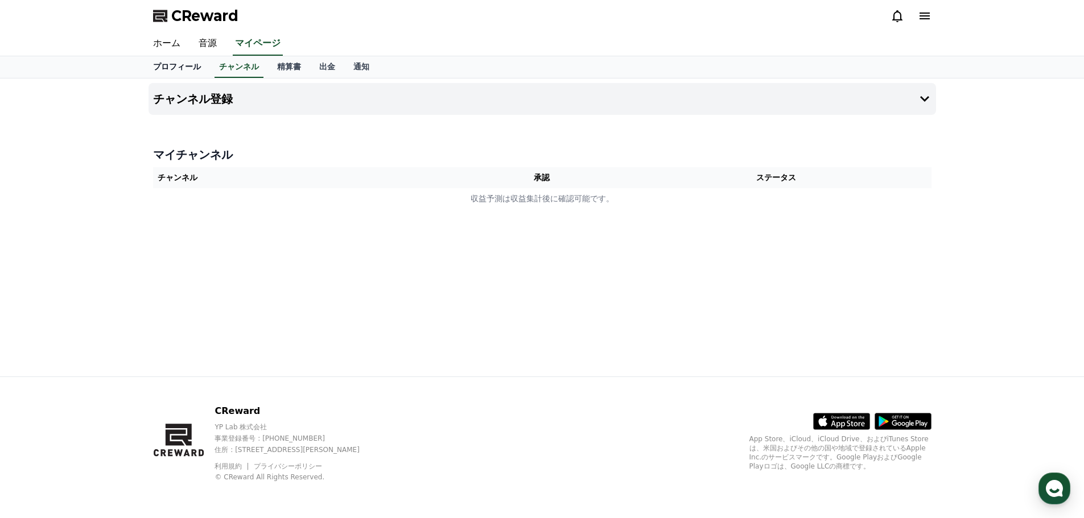
click at [177, 71] on link "プロフィール" at bounding box center [177, 67] width 66 height 22
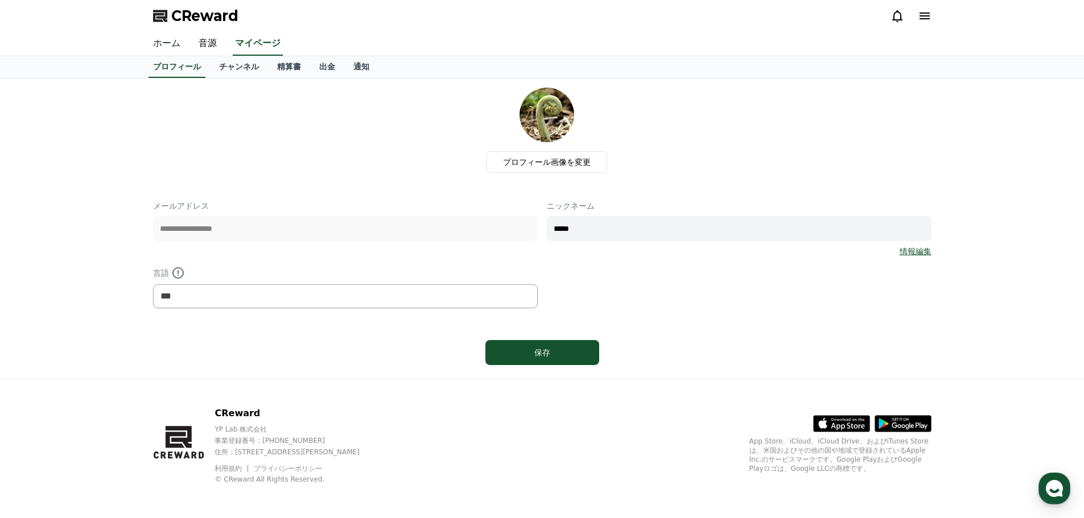
click at [164, 43] on link "ホーム" at bounding box center [167, 44] width 46 height 24
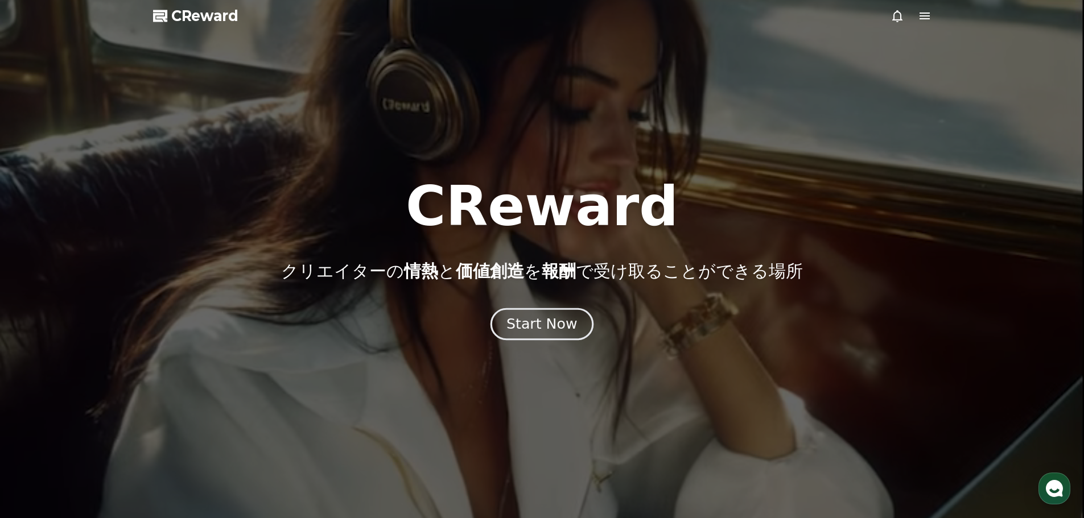
click at [562, 330] on div "Start Now" at bounding box center [541, 324] width 71 height 19
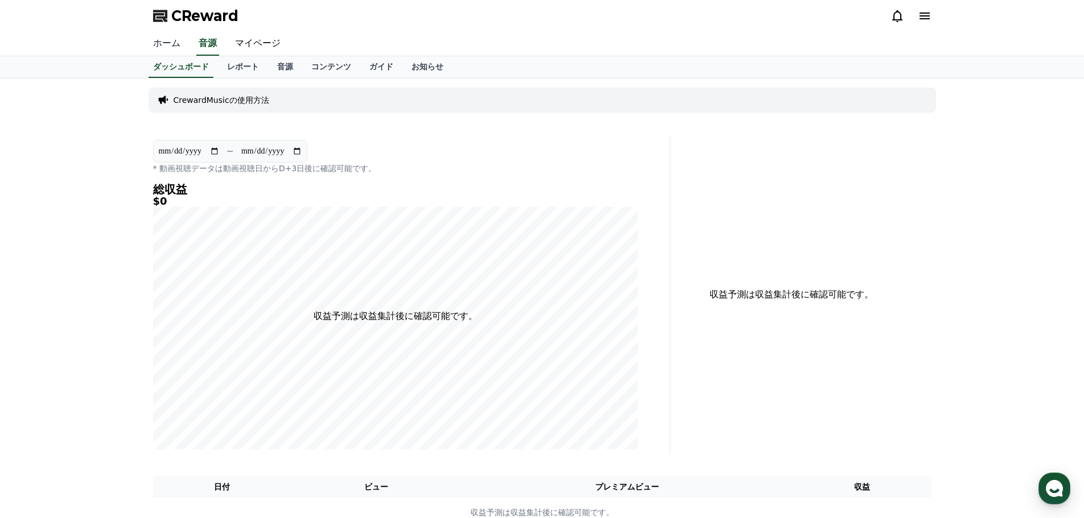
click at [158, 49] on link "ホーム" at bounding box center [167, 44] width 46 height 24
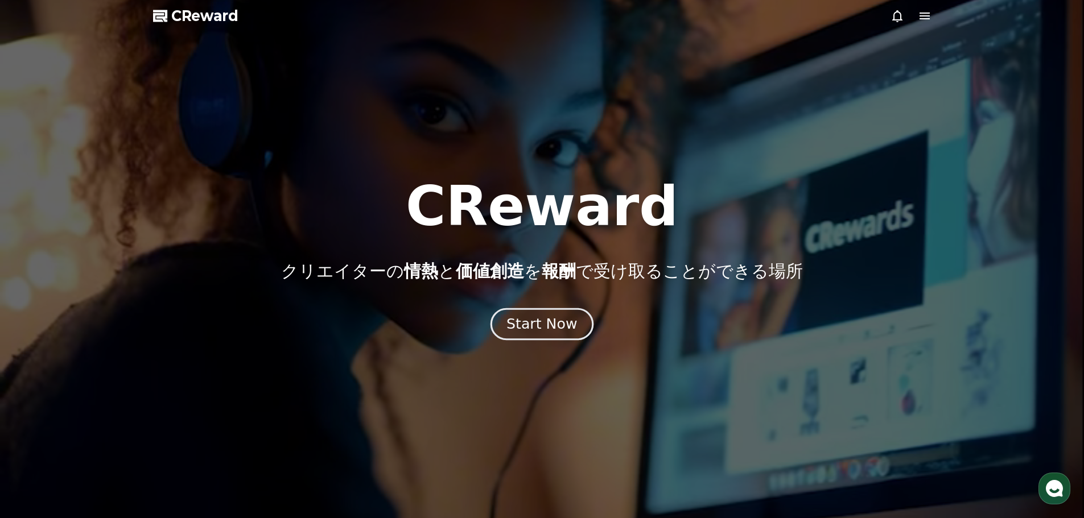
click at [523, 324] on div "Start Now" at bounding box center [541, 324] width 71 height 19
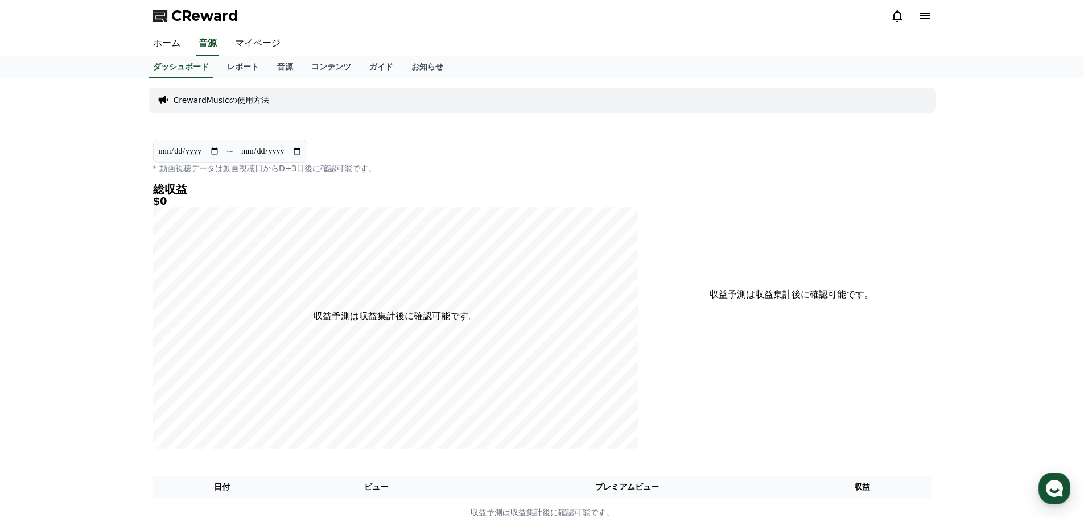
click at [924, 14] on icon at bounding box center [924, 16] width 10 height 7
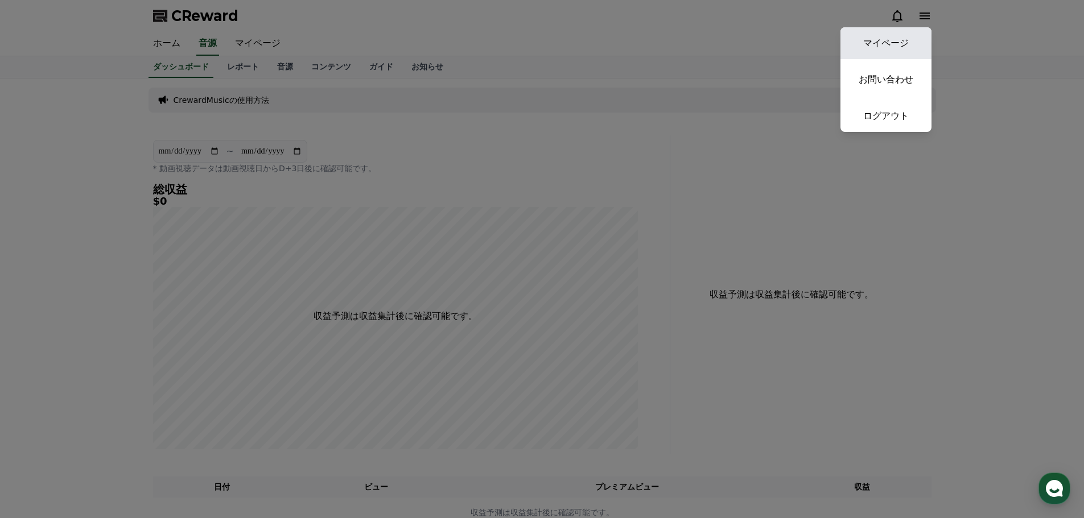
click at [882, 37] on link "マイページ" at bounding box center [885, 43] width 91 height 32
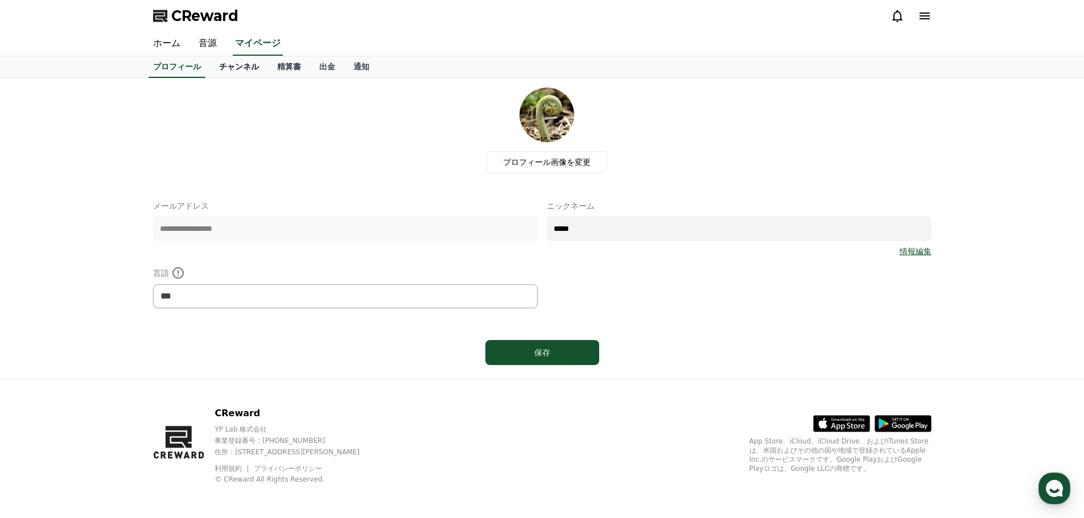
click at [225, 67] on link "チャンネル" at bounding box center [239, 67] width 58 height 22
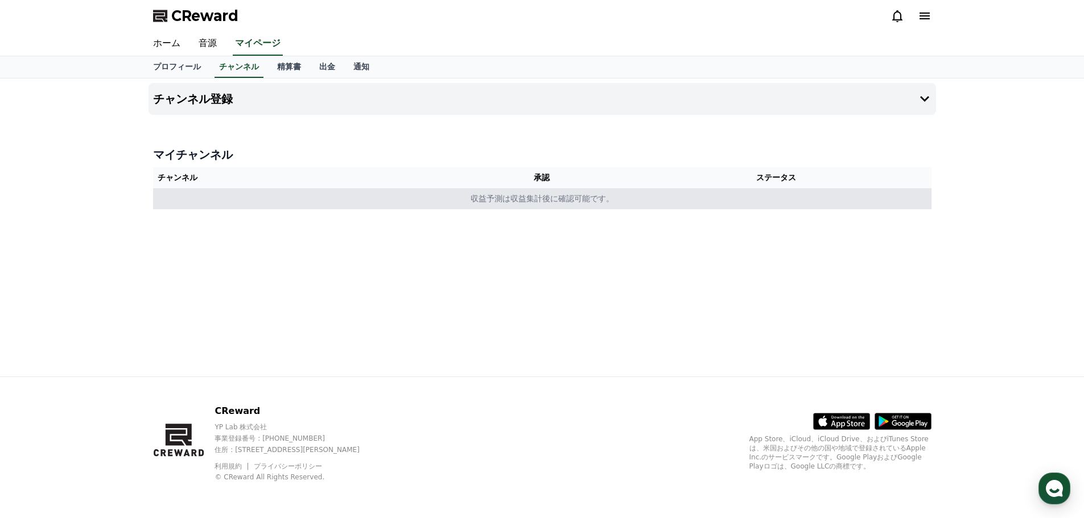
click at [219, 198] on td "収益予測は収益集計後に確認可能です。" at bounding box center [542, 198] width 778 height 21
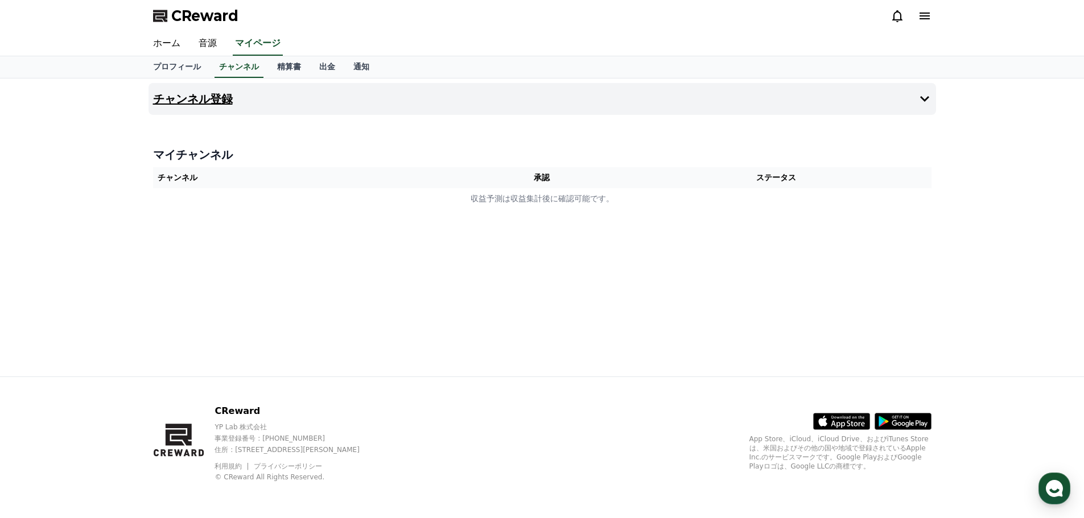
click at [923, 97] on icon at bounding box center [924, 99] width 14 height 14
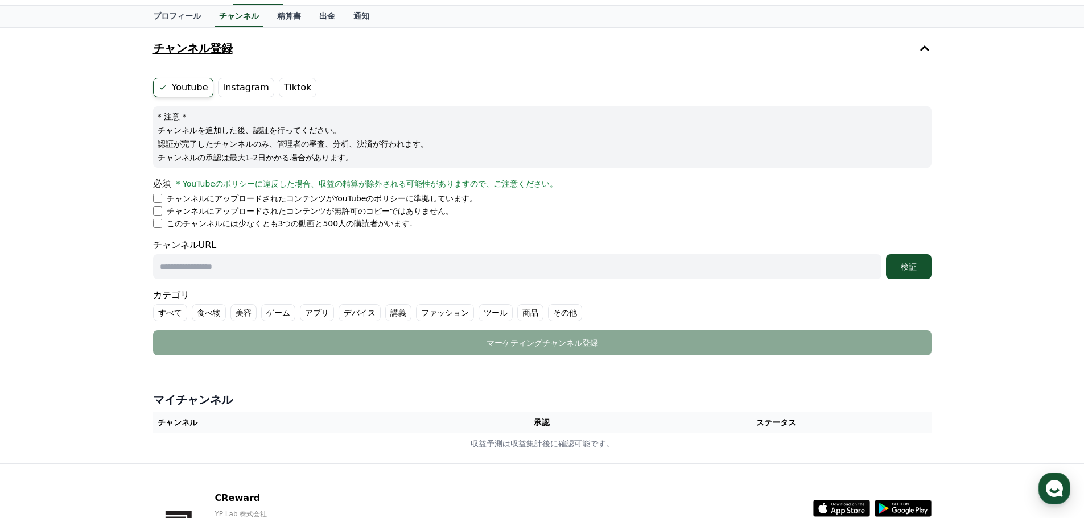
scroll to position [138, 0]
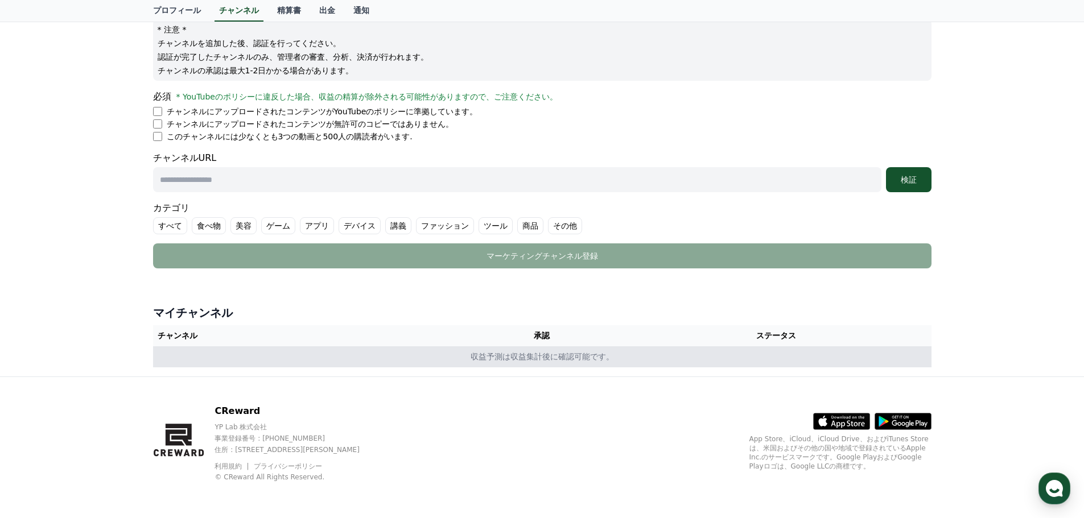
click at [573, 363] on td "収益予測は収益集計後に確認可能です。" at bounding box center [542, 356] width 778 height 21
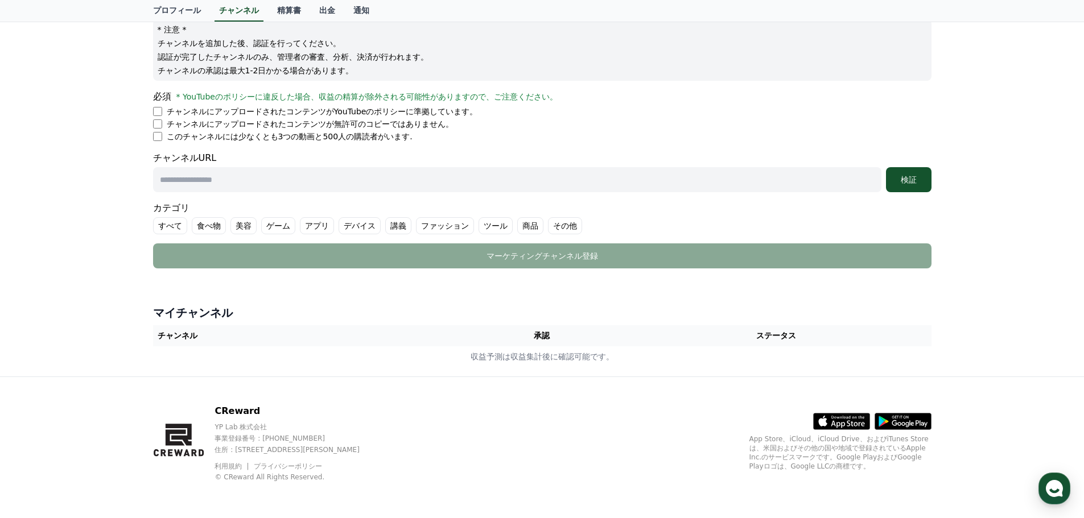
scroll to position [0, 0]
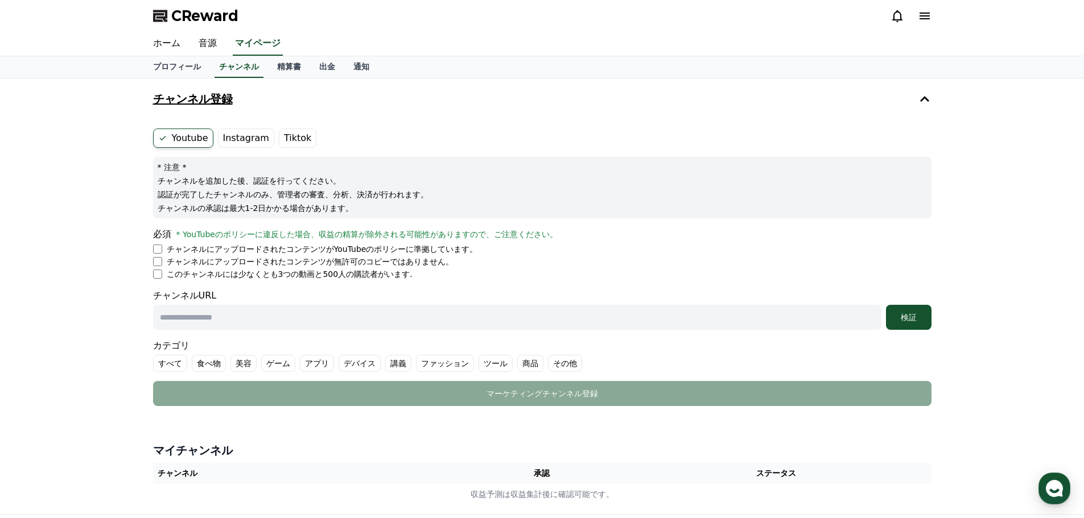
click at [254, 138] on label "Instagram" at bounding box center [246, 138] width 56 height 19
click at [166, 66] on link "プロフィール" at bounding box center [177, 67] width 66 height 22
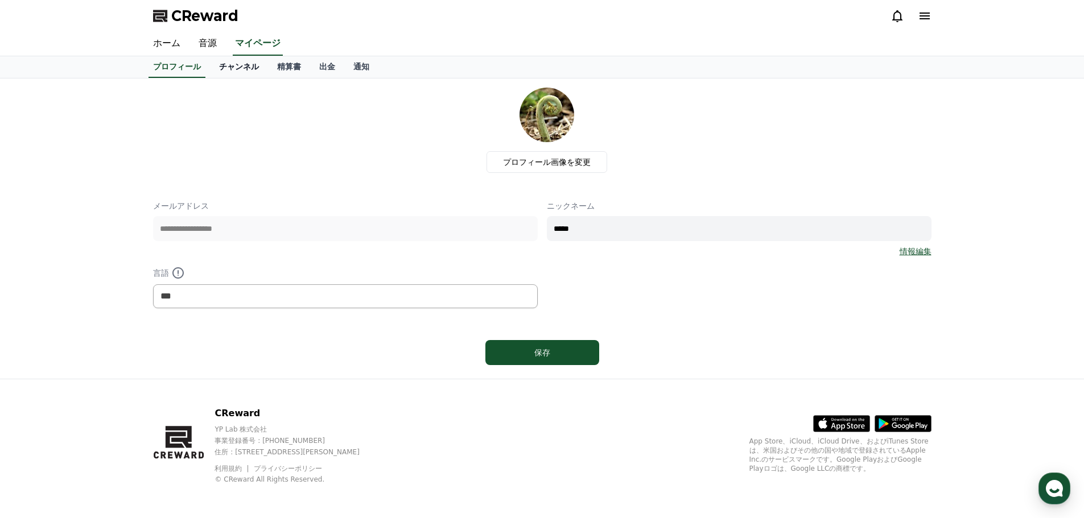
click at [224, 69] on link "チャンネル" at bounding box center [239, 67] width 58 height 22
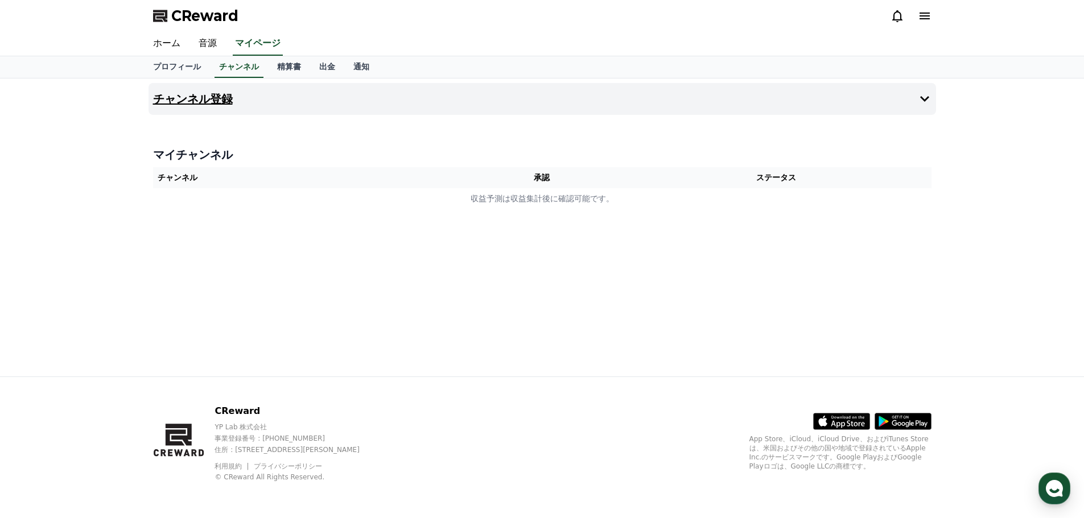
click at [904, 100] on button "チャンネル登録" at bounding box center [541, 99] width 787 height 32
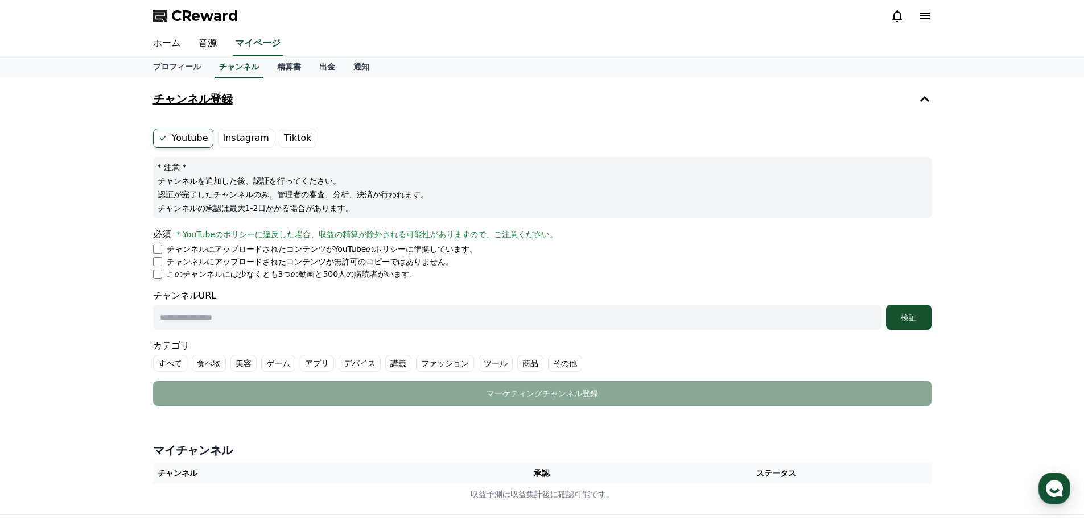
click at [904, 100] on button "チャンネル登録" at bounding box center [541, 99] width 787 height 32
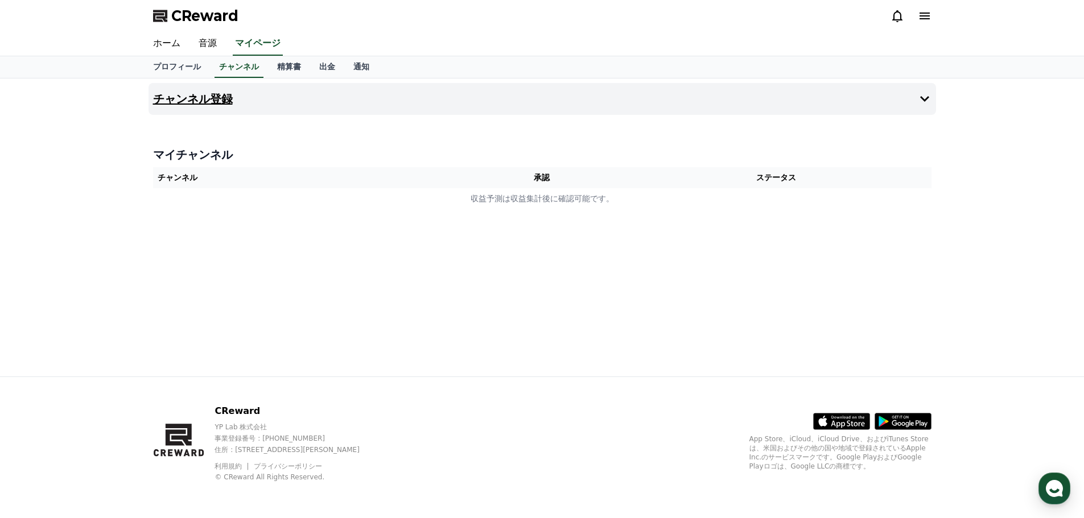
click at [919, 96] on icon at bounding box center [924, 99] width 14 height 14
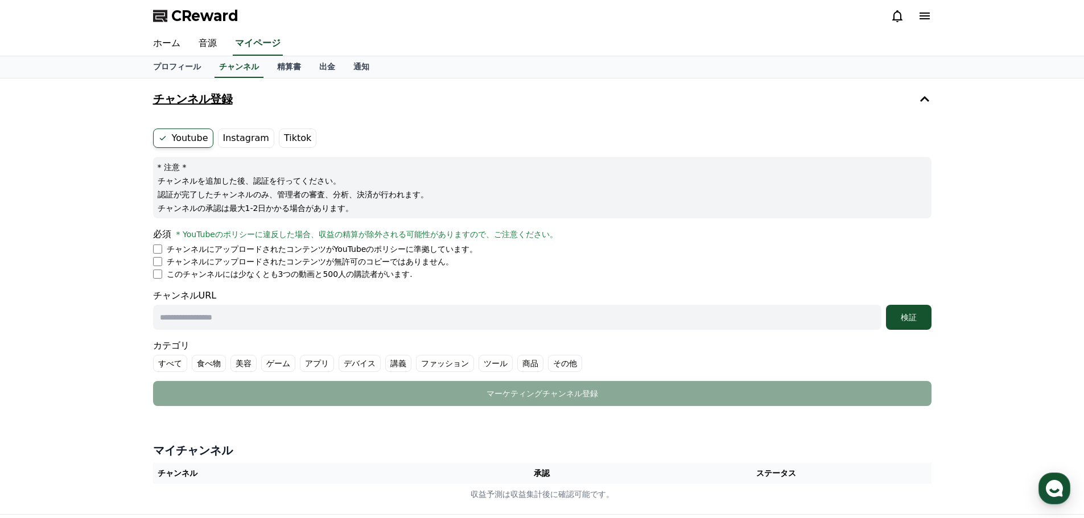
click at [295, 141] on label "Tiktok" at bounding box center [298, 138] width 38 height 19
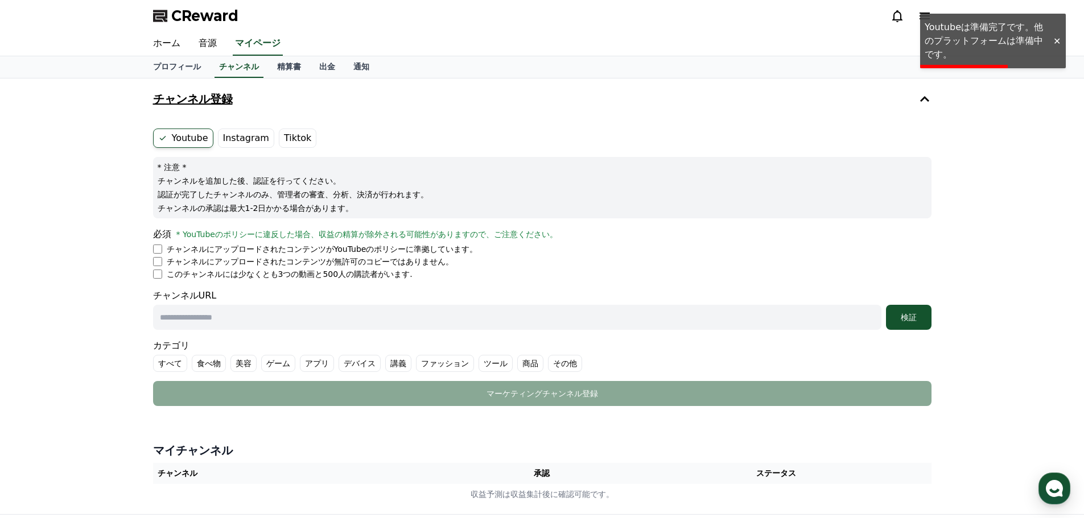
click at [246, 131] on label "Instagram" at bounding box center [246, 138] width 56 height 19
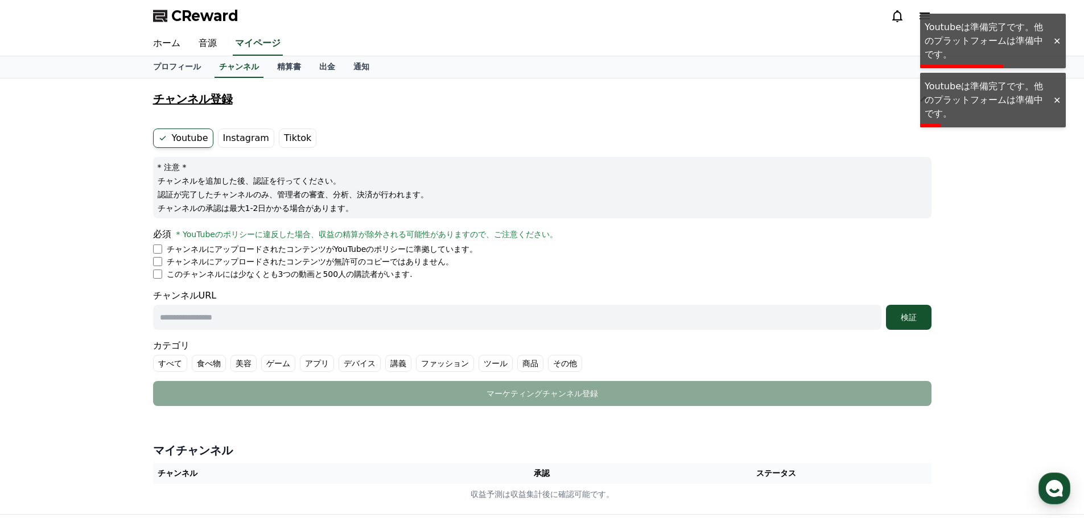
click at [204, 137] on label "Youtube" at bounding box center [183, 138] width 60 height 19
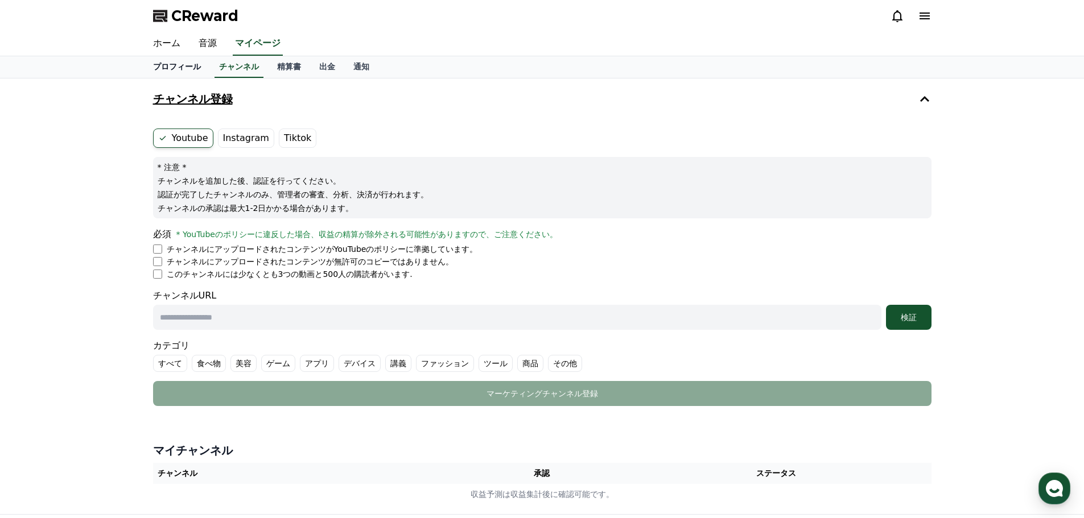
click at [158, 65] on link "プロフィール" at bounding box center [177, 67] width 66 height 22
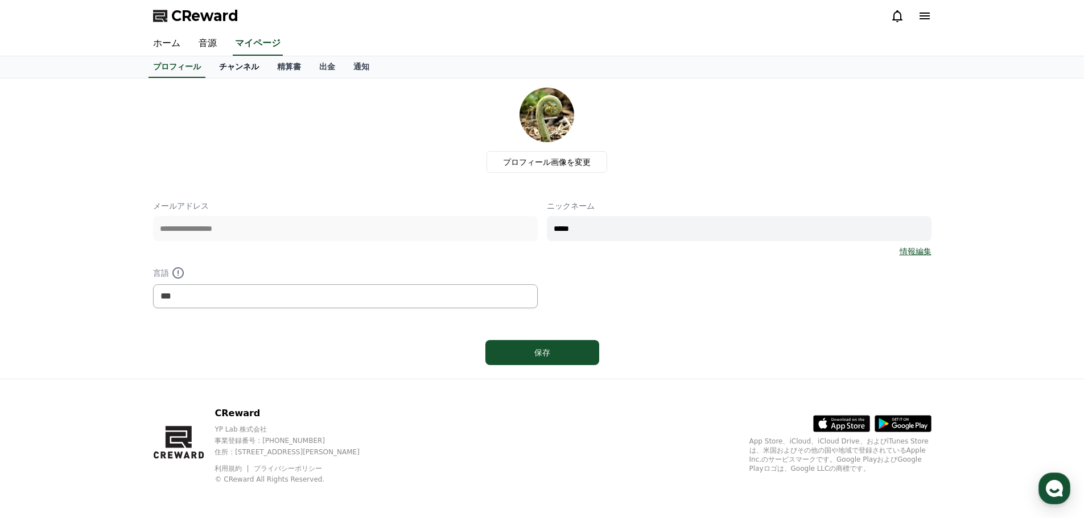
click at [214, 64] on link "チャンネル" at bounding box center [239, 67] width 58 height 22
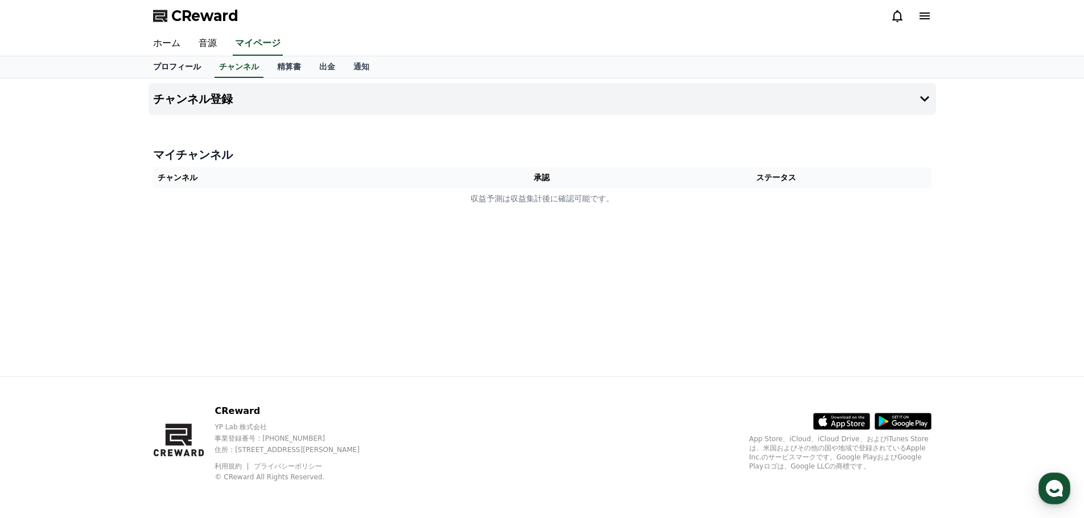
click at [173, 69] on link "プロフィール" at bounding box center [177, 67] width 66 height 22
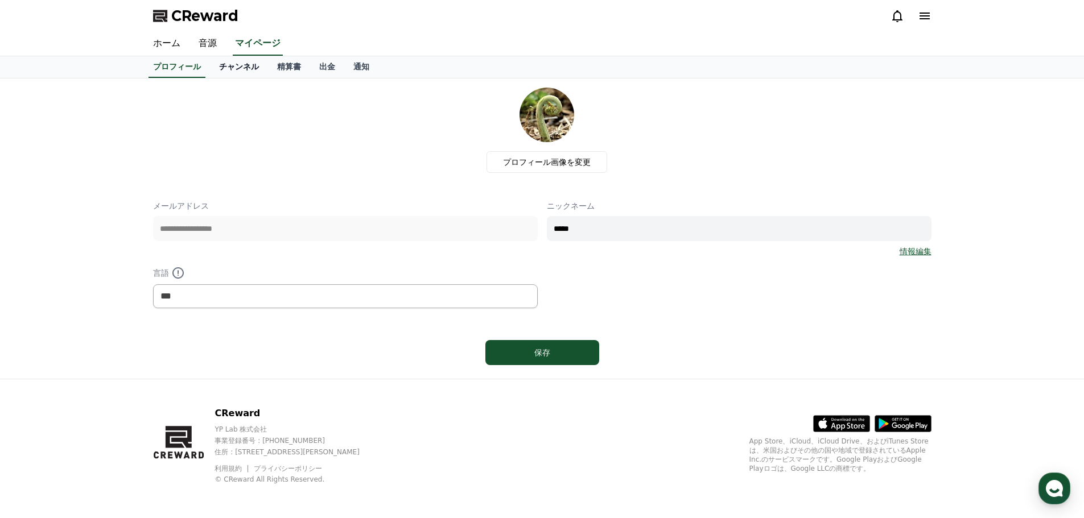
click at [228, 75] on link "チャンネル" at bounding box center [239, 67] width 58 height 22
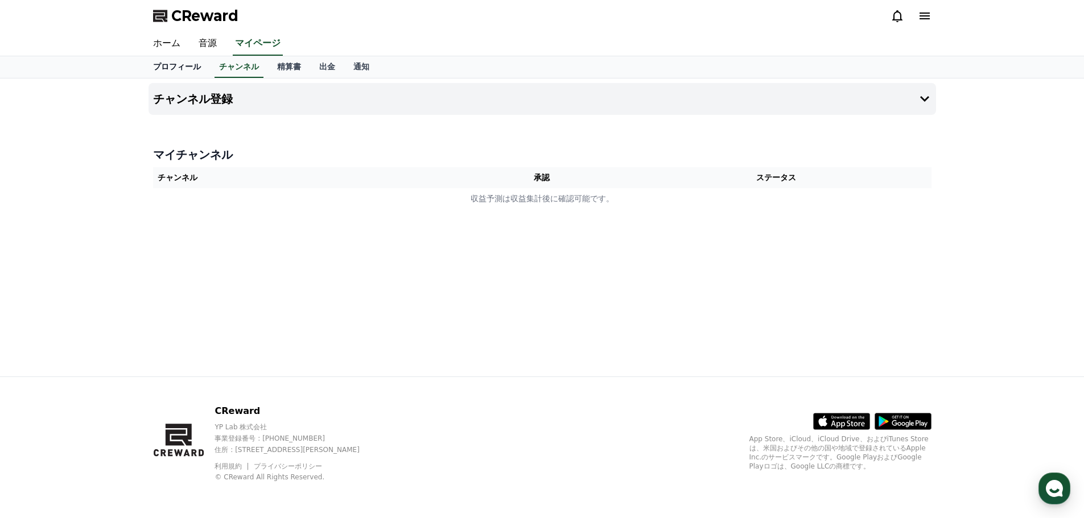
click at [173, 72] on link "プロフィール" at bounding box center [177, 67] width 66 height 22
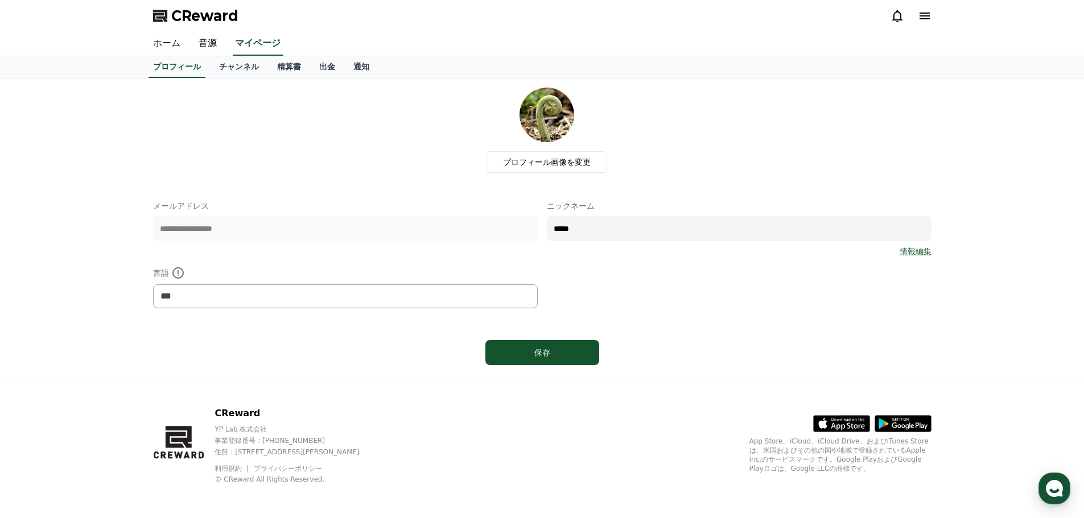
click at [171, 41] on link "ホーム" at bounding box center [167, 44] width 46 height 24
